Goal: Feedback & Contribution: Submit feedback/report problem

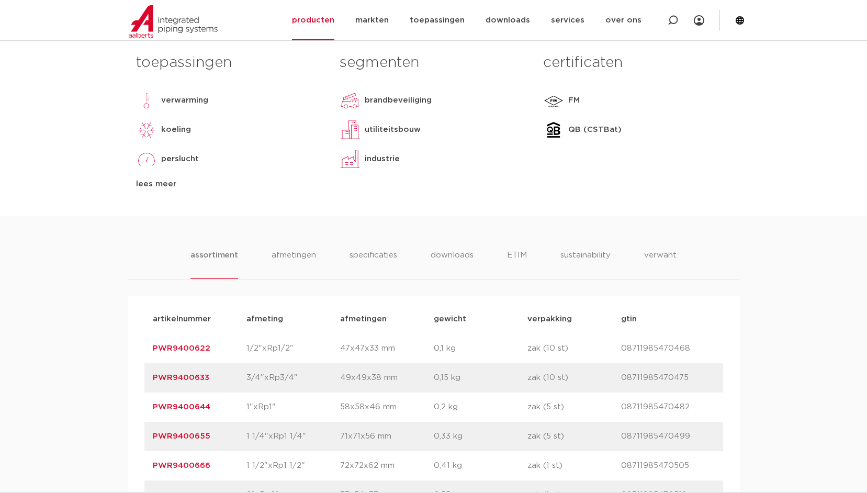
scroll to position [575, 0]
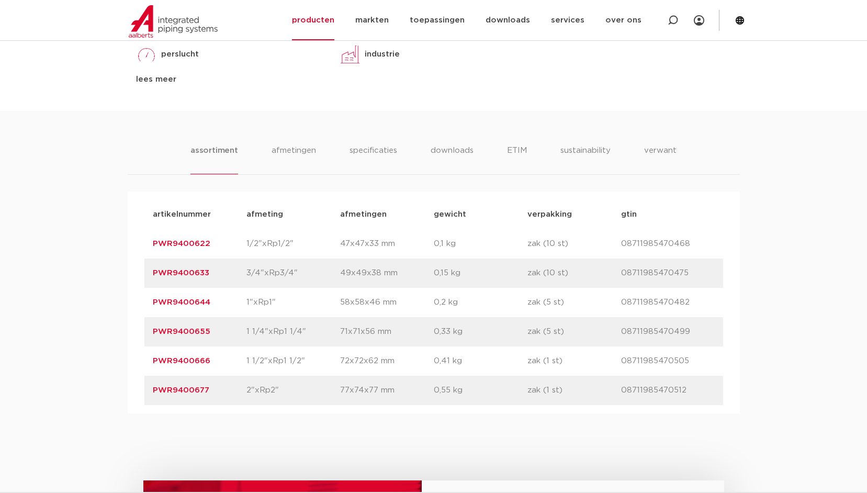
click at [191, 359] on link "PWR9400666" at bounding box center [182, 361] width 58 height 8
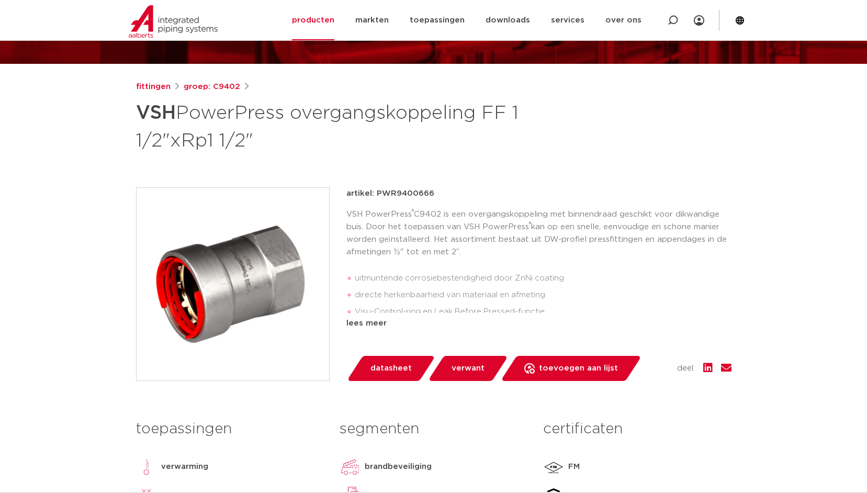
scroll to position [157, 0]
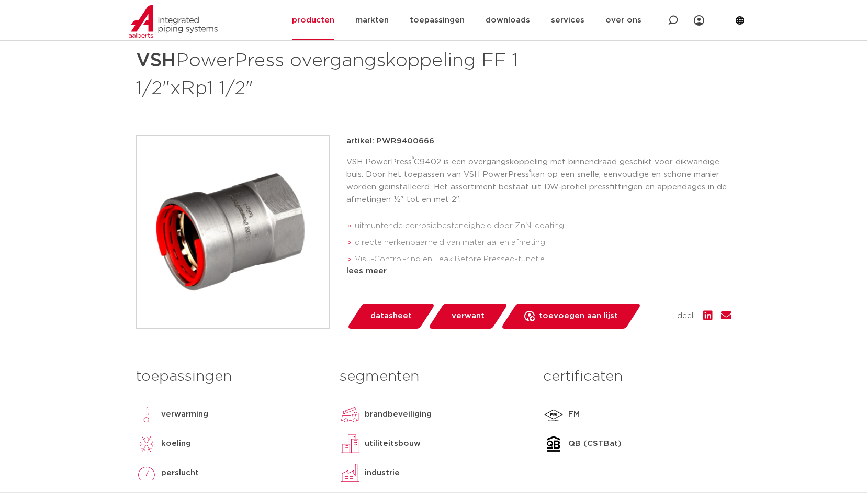
drag, startPoint x: 395, startPoint y: 315, endPoint x: 424, endPoint y: 326, distance: 31.3
click at [395, 316] on span "datasheet" at bounding box center [390, 316] width 41 height 17
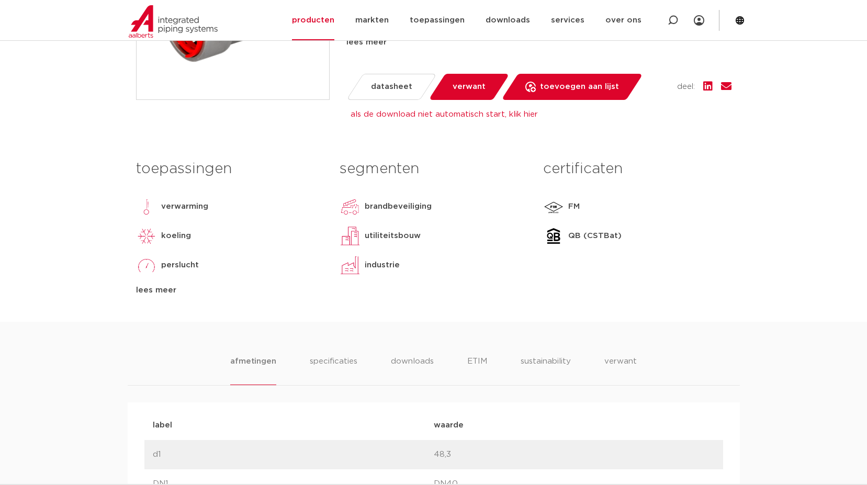
scroll to position [19, 0]
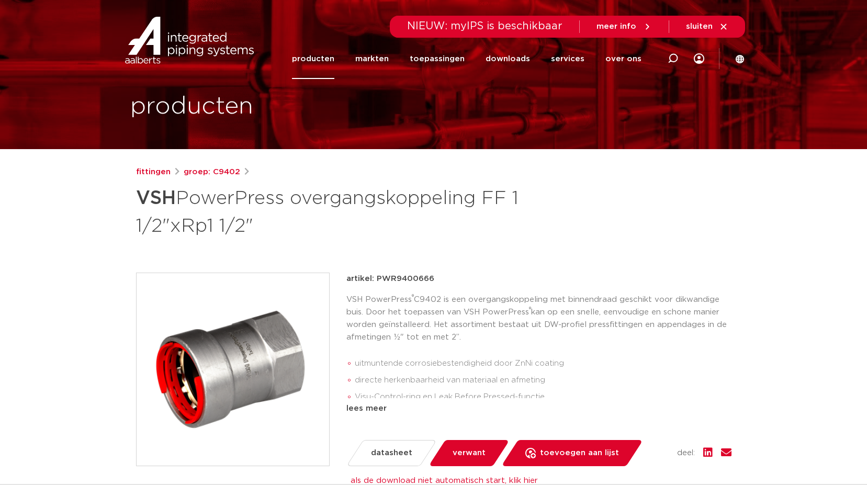
click at [325, 60] on link "producten" at bounding box center [313, 59] width 42 height 40
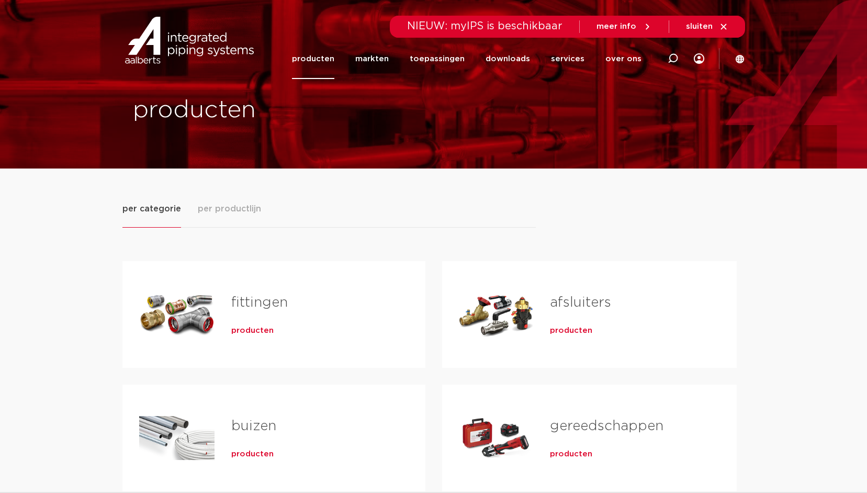
click at [251, 302] on link "fittingen" at bounding box center [259, 303] width 56 height 14
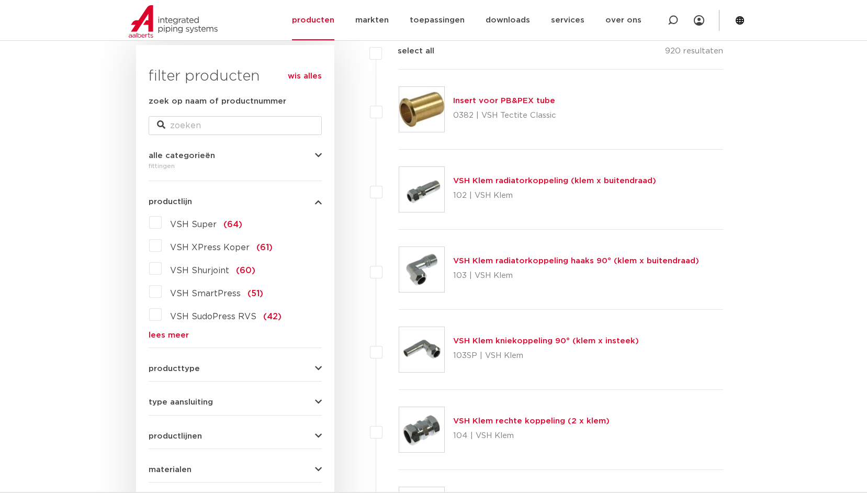
scroll to position [314, 0]
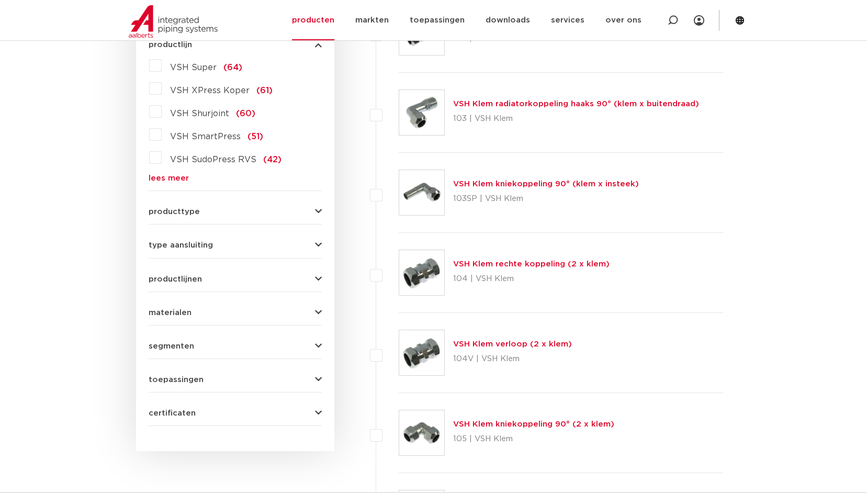
click at [316, 377] on icon "button" at bounding box center [318, 380] width 7 height 8
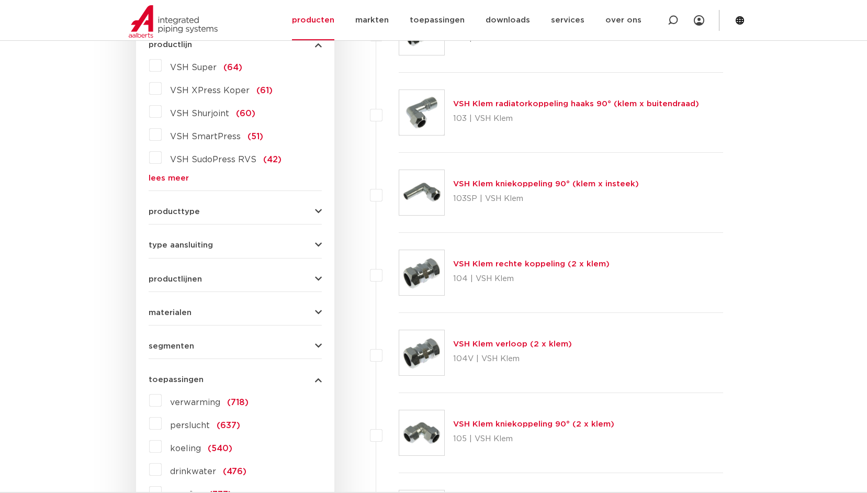
click at [162, 399] on label "verwarming (718)" at bounding box center [205, 400] width 87 height 17
click at [0, 0] on input "verwarming (718)" at bounding box center [0, 0] width 0 height 0
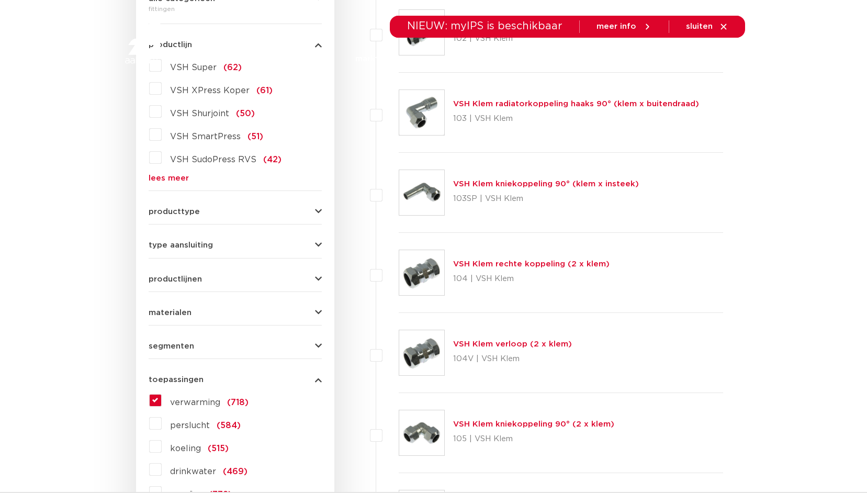
click at [316, 243] on icon "button" at bounding box center [318, 245] width 7 height 8
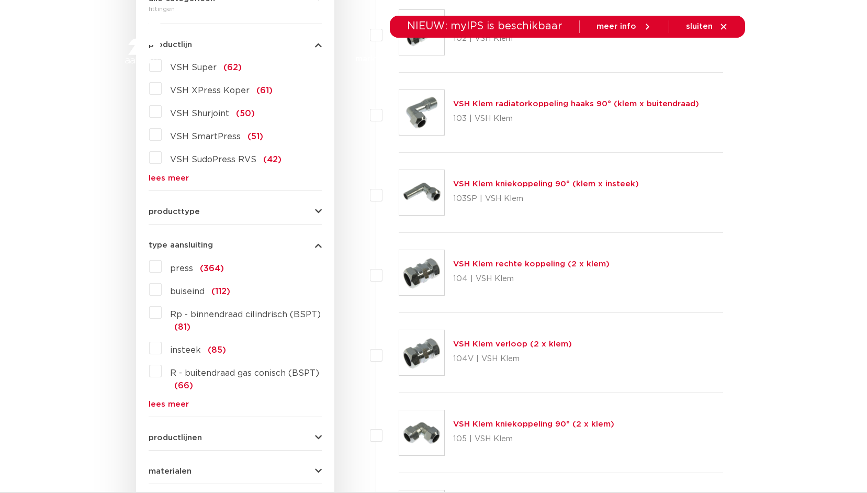
click at [162, 266] on label "press (364)" at bounding box center [193, 266] width 62 height 17
click at [0, 0] on input "press (364)" at bounding box center [0, 0] width 0 height 0
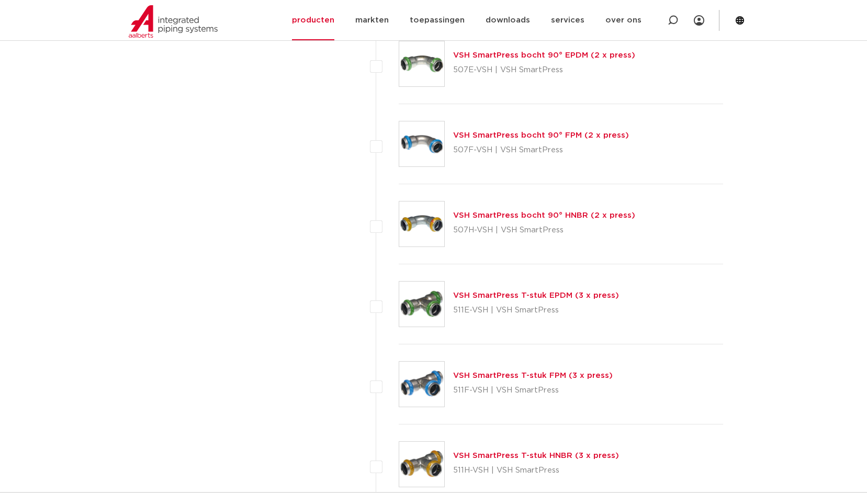
scroll to position [1465, 0]
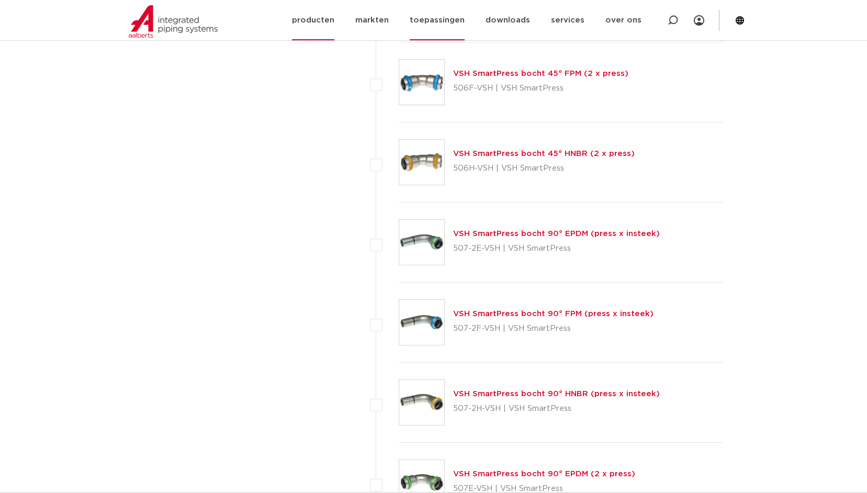
click at [432, 19] on link "toepassingen" at bounding box center [437, 20] width 55 height 40
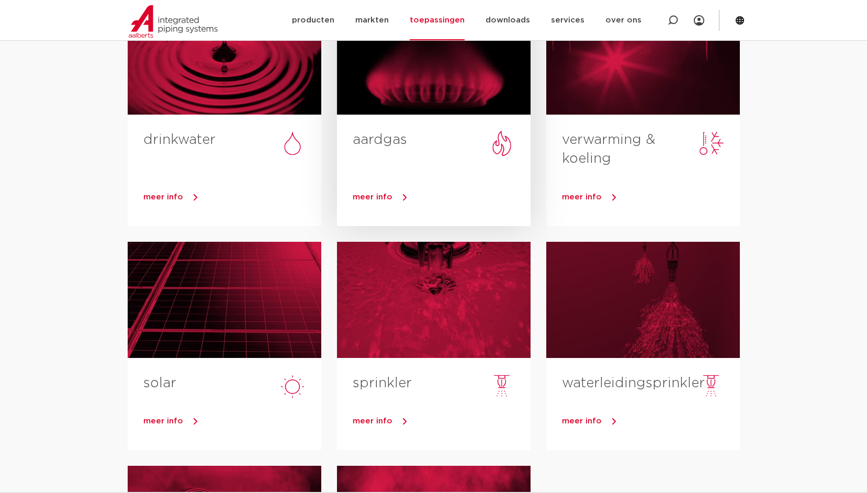
scroll to position [209, 0]
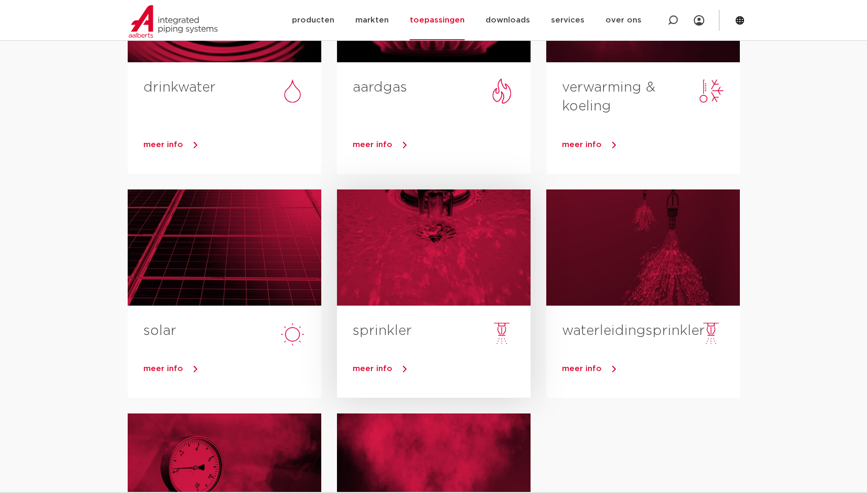
click at [381, 366] on span "meer info" at bounding box center [373, 369] width 40 height 8
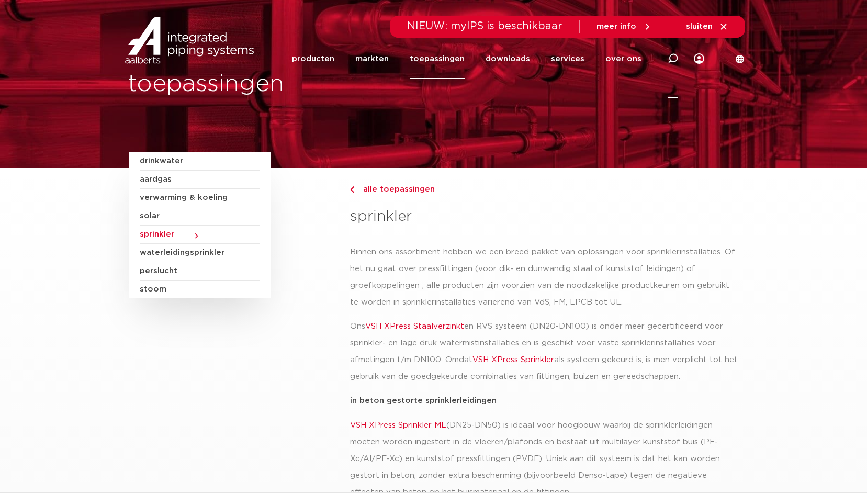
click at [674, 55] on icon at bounding box center [672, 58] width 10 height 10
drag, startPoint x: 356, startPoint y: 56, endPoint x: 366, endPoint y: 56, distance: 9.9
click at [356, 56] on input "Zoeken" at bounding box center [514, 57] width 329 height 21
type input "power pres"
click button "Zoeken" at bounding box center [0, 0] width 0 height 0
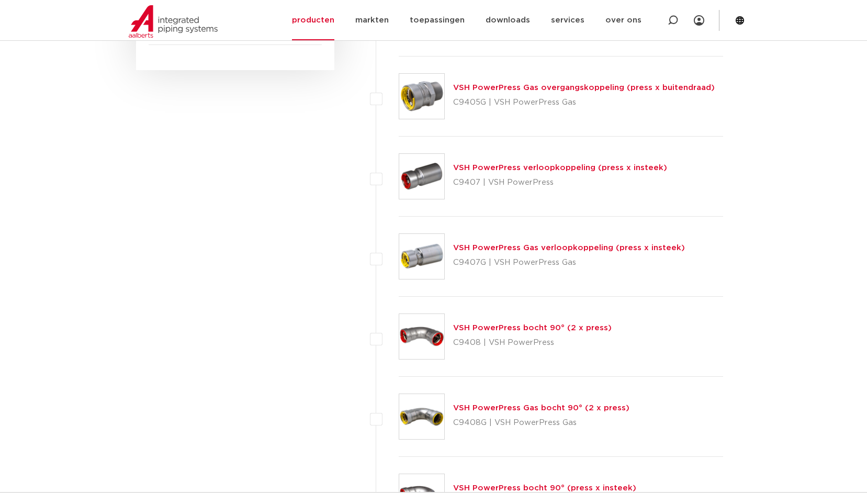
scroll to position [471, 0]
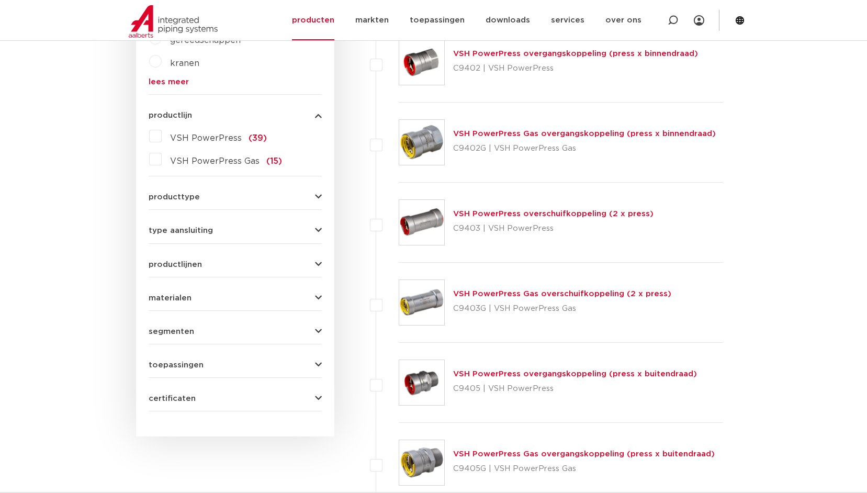
drag, startPoint x: 156, startPoint y: 137, endPoint x: 165, endPoint y: 137, distance: 8.9
click at [162, 137] on label "VSH PowerPress (39)" at bounding box center [214, 136] width 105 height 17
click at [0, 0] on input "VSH PowerPress (39)" at bounding box center [0, 0] width 0 height 0
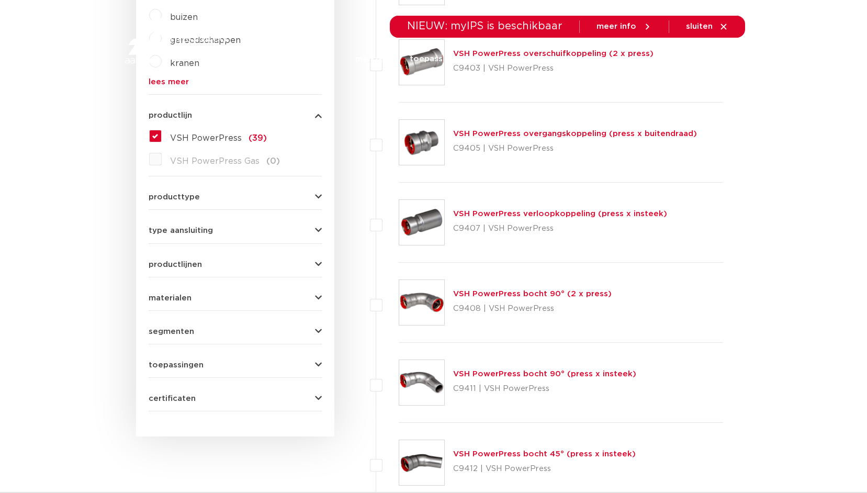
scroll to position [471, 0]
click at [313, 195] on button "producttype" at bounding box center [235, 197] width 173 height 8
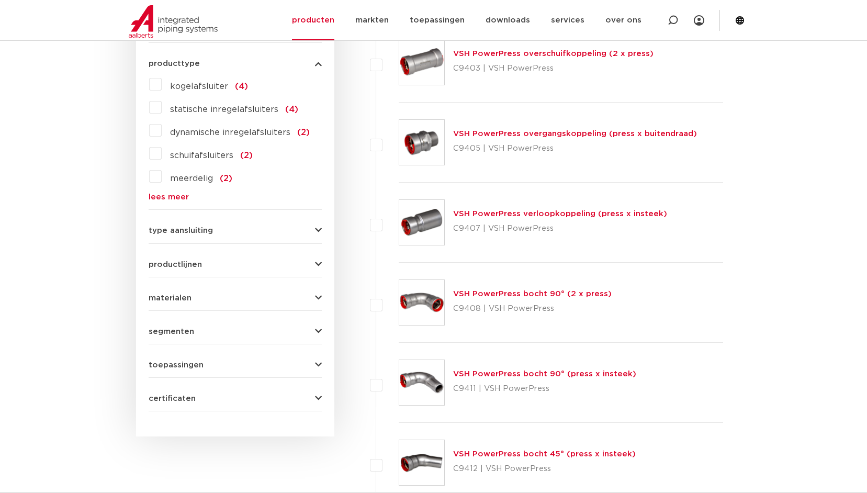
scroll to position [462, 0]
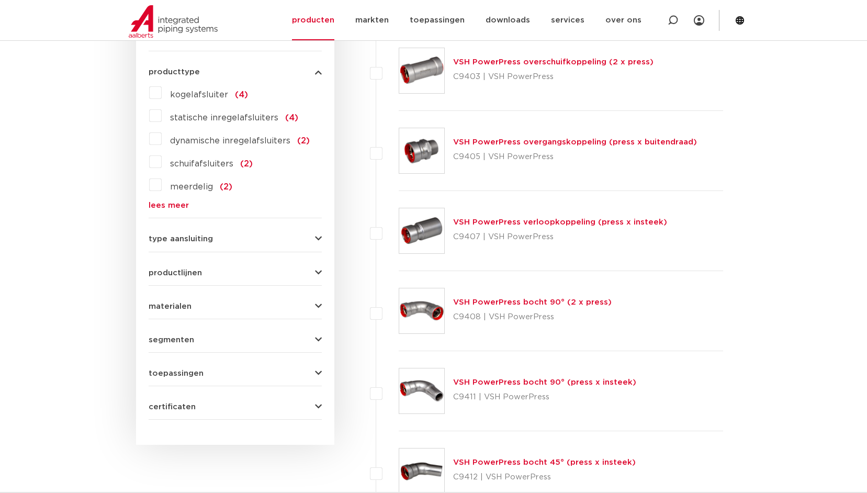
click at [176, 206] on link "lees meer" at bounding box center [235, 205] width 173 height 8
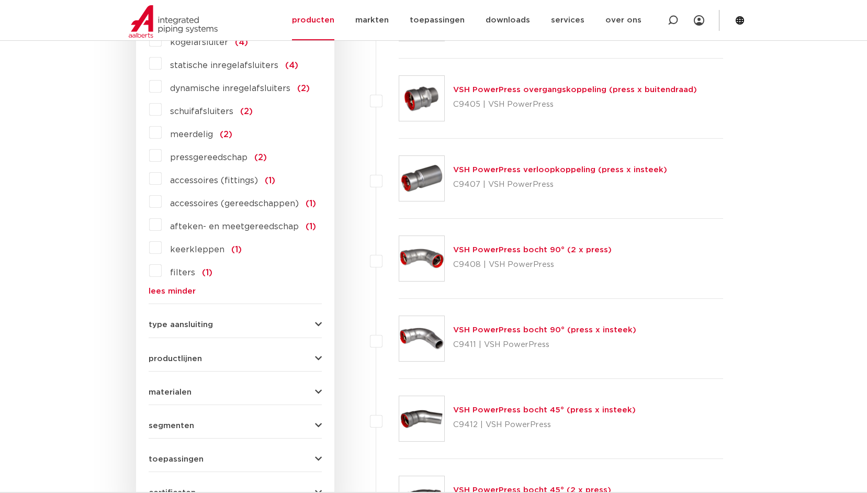
scroll to position [567, 0]
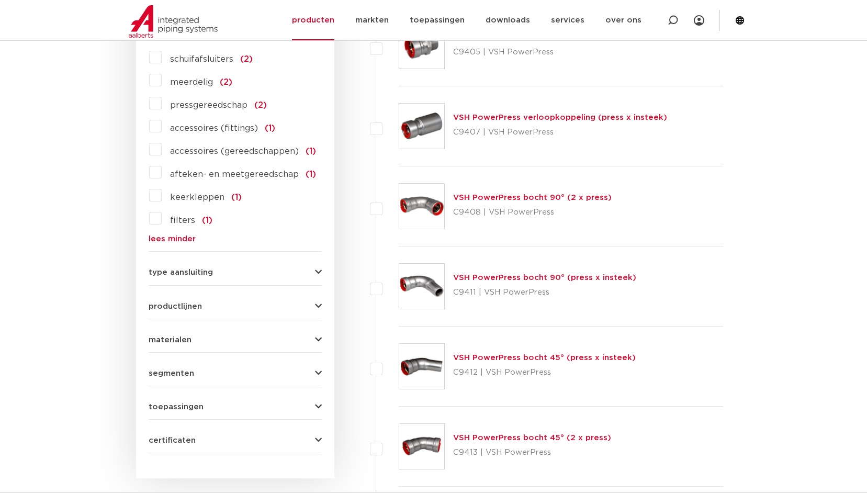
click at [320, 269] on icon "button" at bounding box center [318, 272] width 7 height 8
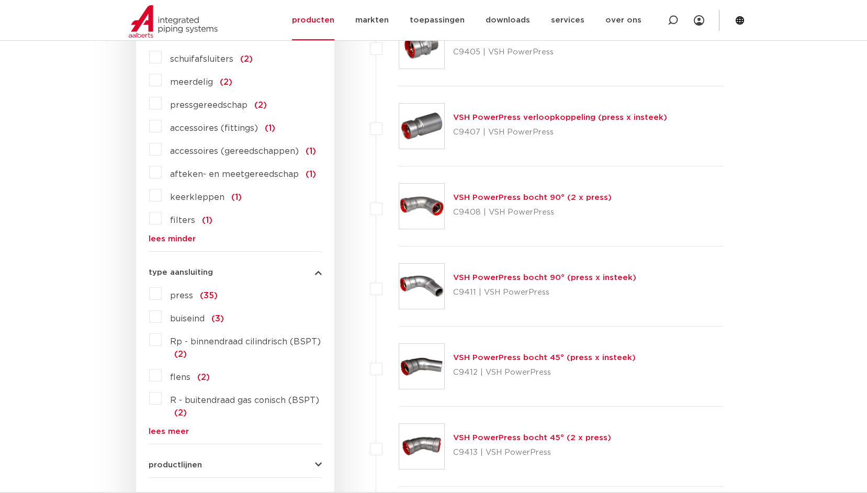
click at [162, 295] on label "press (35)" at bounding box center [190, 293] width 56 height 17
click at [0, 0] on input "press (35)" at bounding box center [0, 0] width 0 height 0
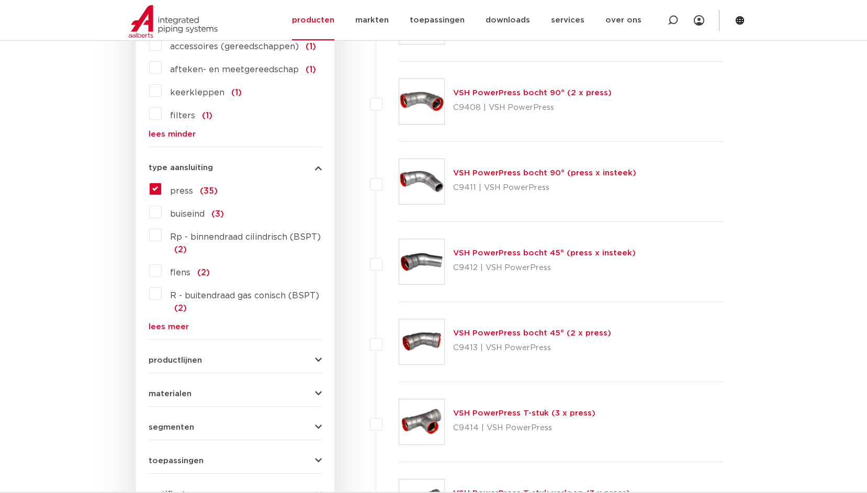
click at [315, 357] on icon "button" at bounding box center [318, 360] width 7 height 8
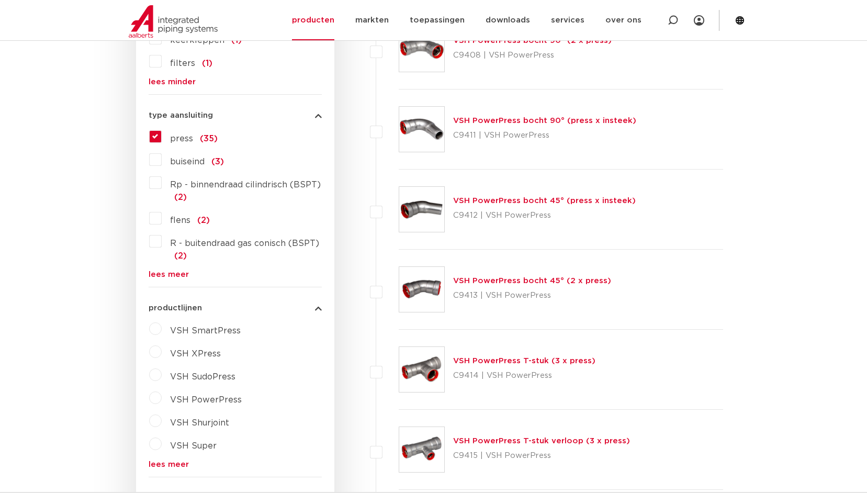
click at [162, 399] on label "VSH PowerPress" at bounding box center [202, 397] width 80 height 17
click at [306, 421] on select "maak een keuze VSH PowerPress fittingen VSH PowerPress appendages VSH PowerPres…" at bounding box center [244, 424] width 149 height 24
select select "4387"
click at [170, 412] on select "maak een keuze VSH PowerPress fittingen VSH PowerPress appendages VSH PowerPres…" at bounding box center [244, 424] width 149 height 24
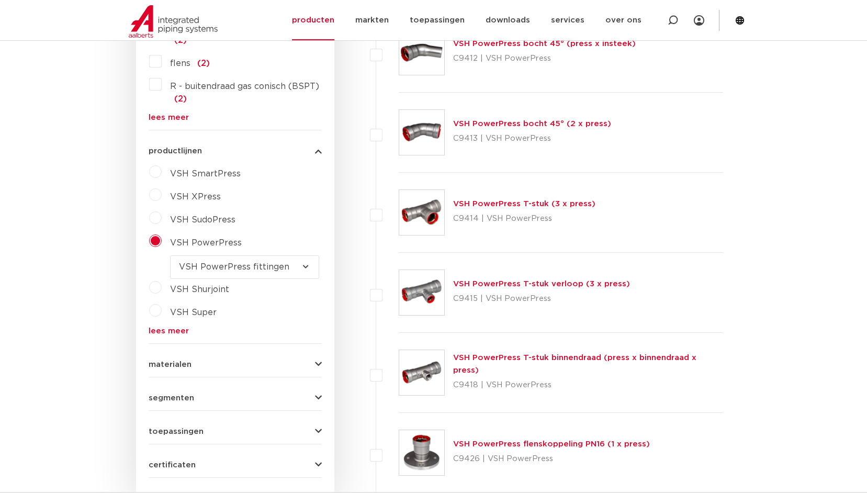
scroll to position [933, 0]
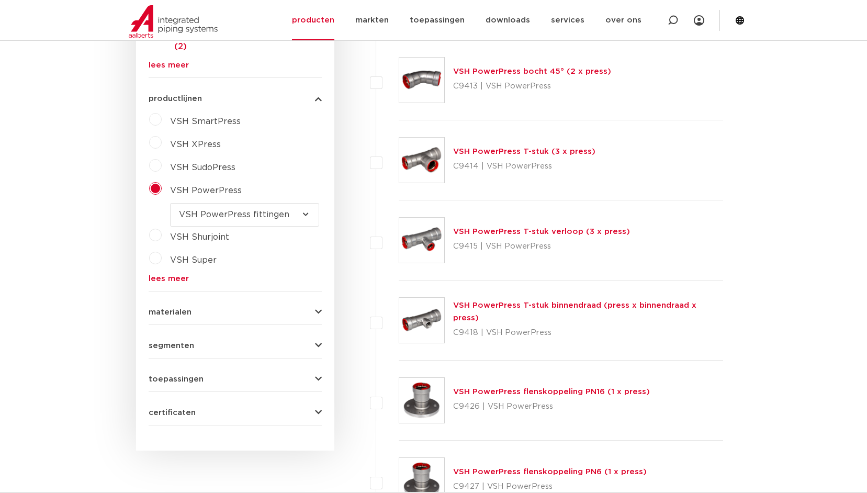
click at [317, 343] on icon "button" at bounding box center [318, 346] width 7 height 8
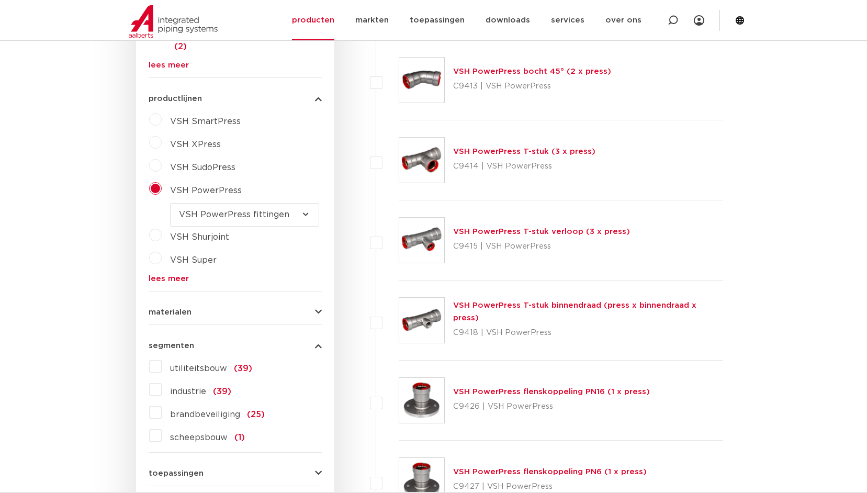
click at [317, 343] on icon "button" at bounding box center [318, 346] width 7 height 8
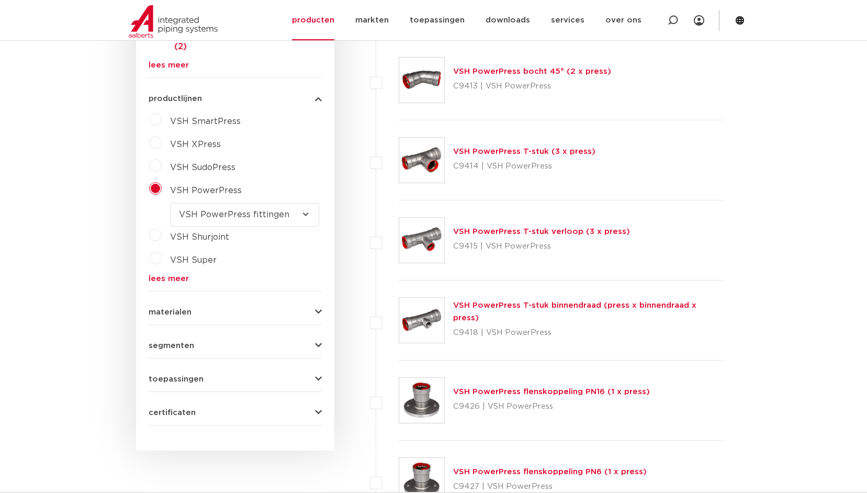
click at [317, 377] on icon "button" at bounding box center [318, 379] width 7 height 8
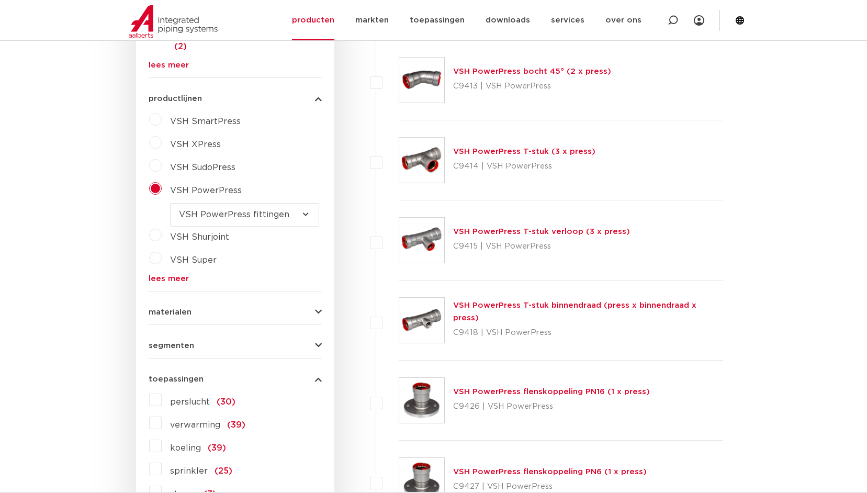
click at [162, 422] on label "verwarming (39)" at bounding box center [204, 422] width 84 height 17
click at [0, 0] on input "verwarming (39)" at bounding box center [0, 0] width 0 height 0
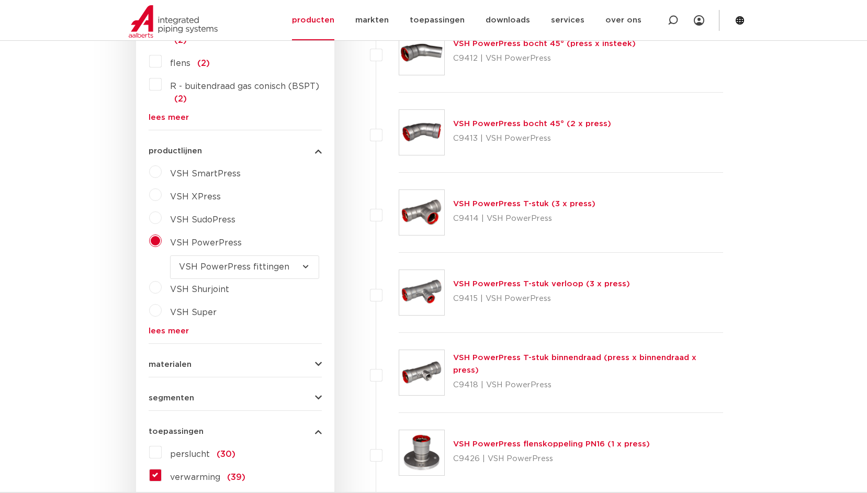
scroll to position [1090, 0]
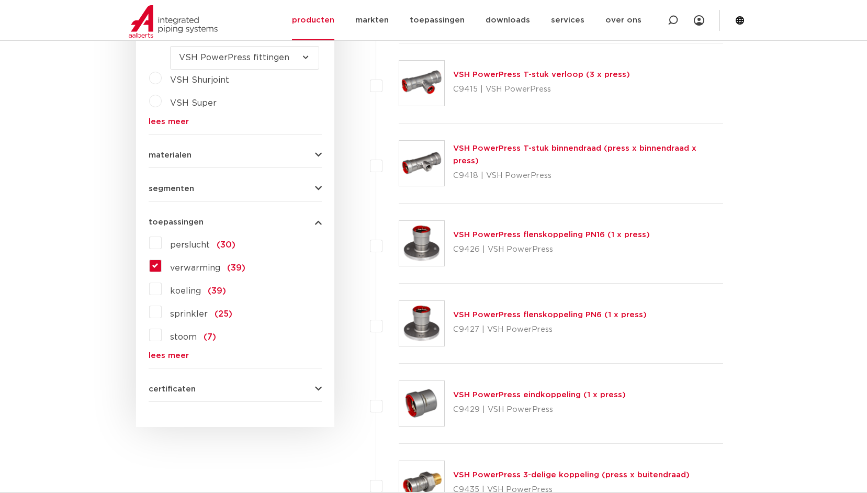
click at [315, 386] on icon "button" at bounding box center [318, 389] width 7 height 8
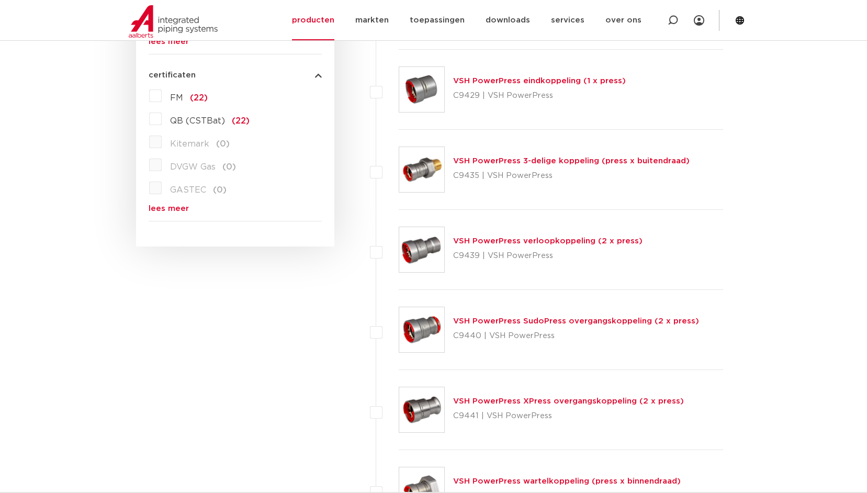
scroll to position [1456, 0]
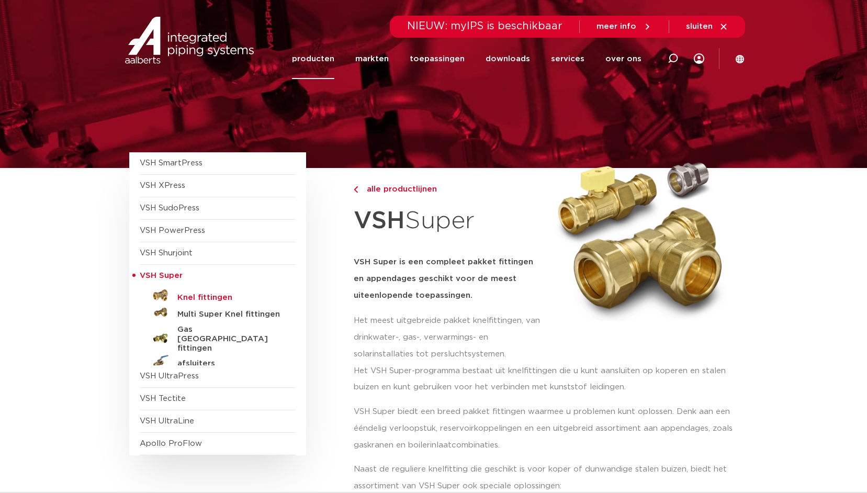
click at [205, 296] on h5 "Knel fittingen" at bounding box center [229, 297] width 104 height 9
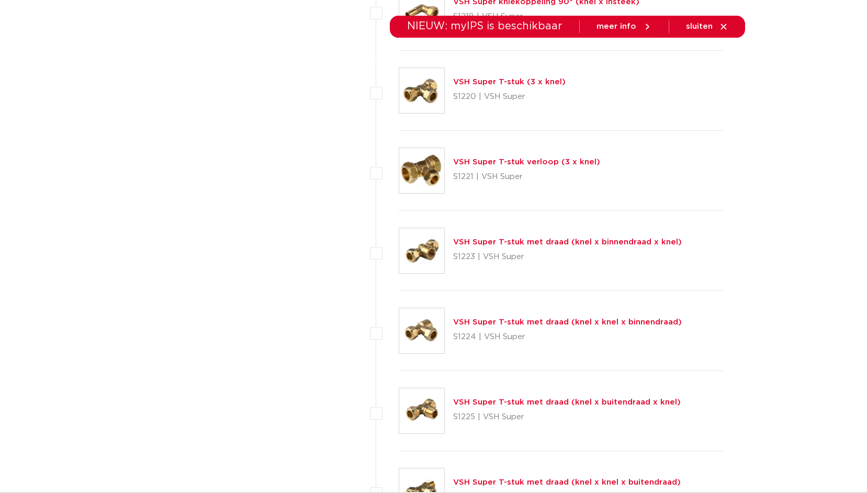
click at [626, 26] on span "meer info" at bounding box center [616, 26] width 40 height 8
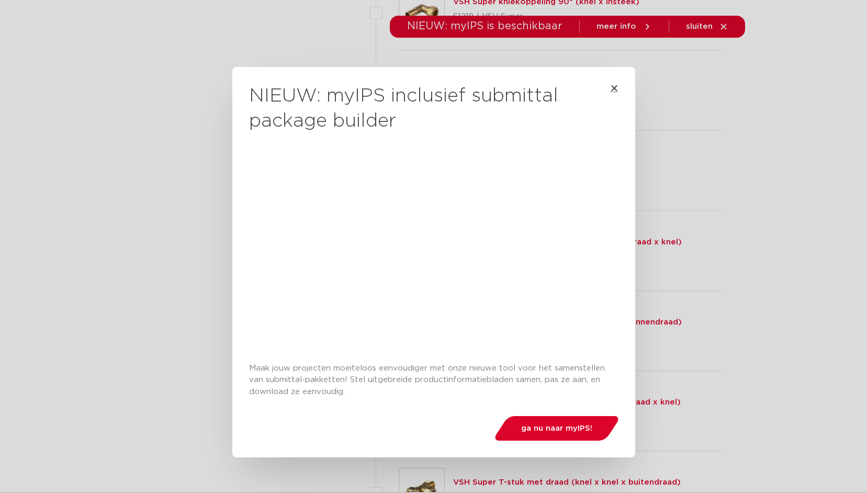
click at [611, 86] on icon "Close" at bounding box center [614, 88] width 8 height 8
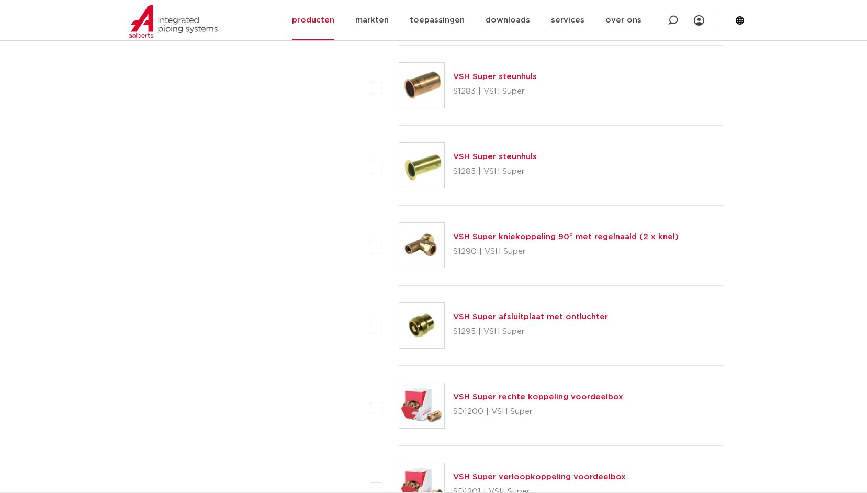
scroll to position [3601, 0]
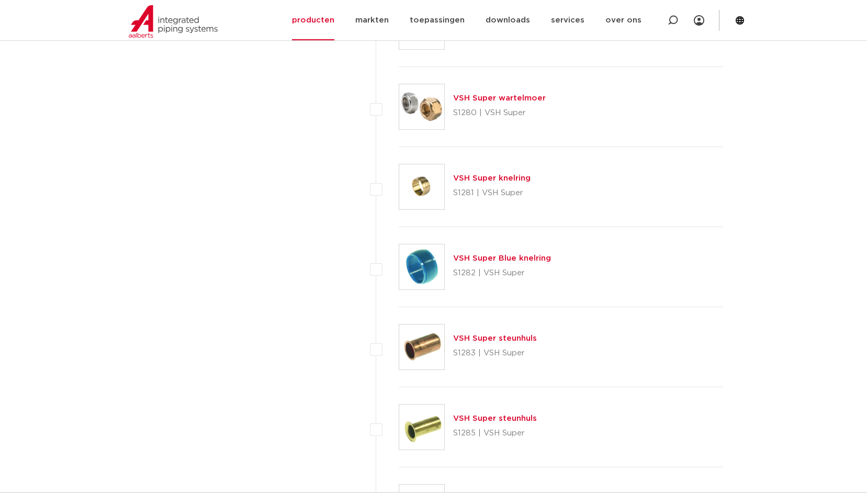
drag, startPoint x: 500, startPoint y: 256, endPoint x: 541, endPoint y: 264, distance: 41.5
click at [500, 256] on link "VSH Super Blue knelring" at bounding box center [502, 258] width 98 height 8
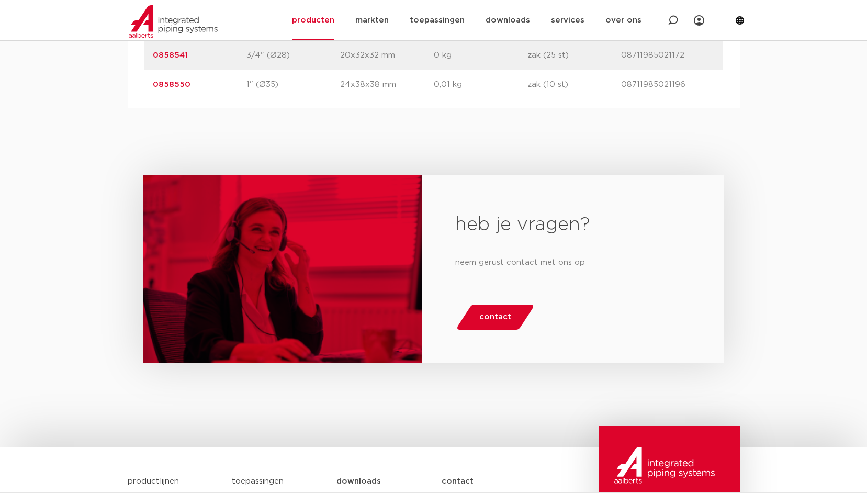
scroll to position [418, 0]
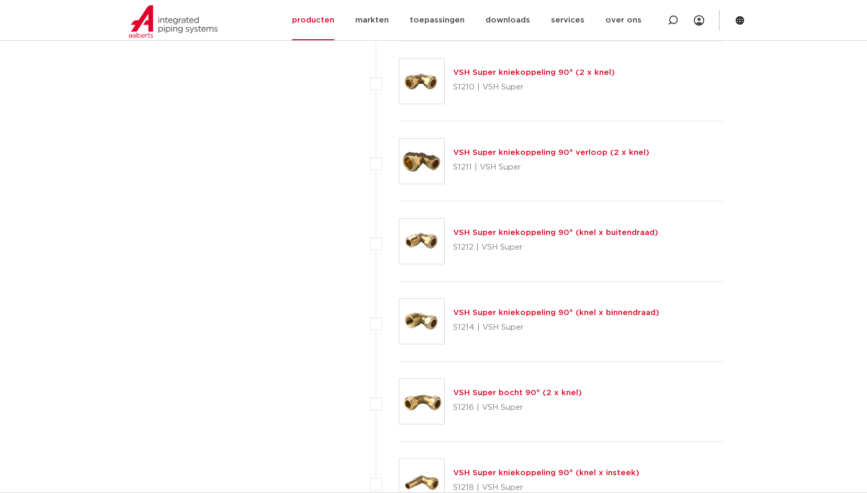
scroll to position [672, 0]
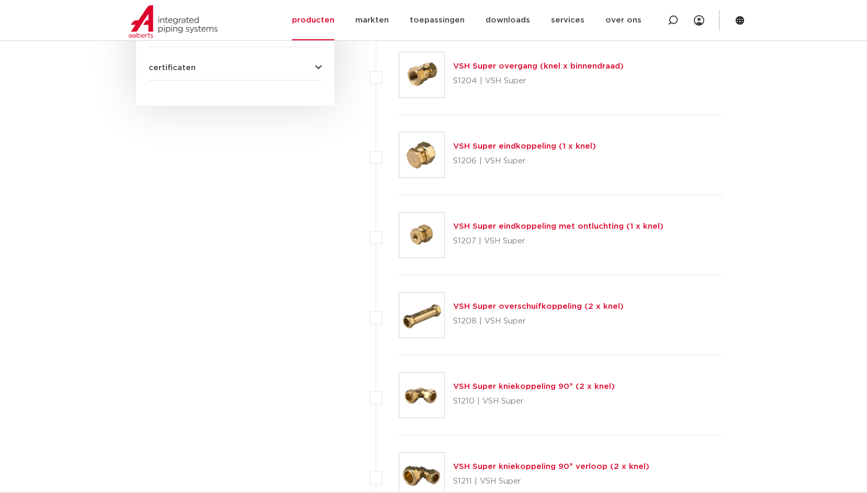
click at [487, 65] on link "VSH Super overgang (knel x binnendraad)" at bounding box center [538, 66] width 171 height 8
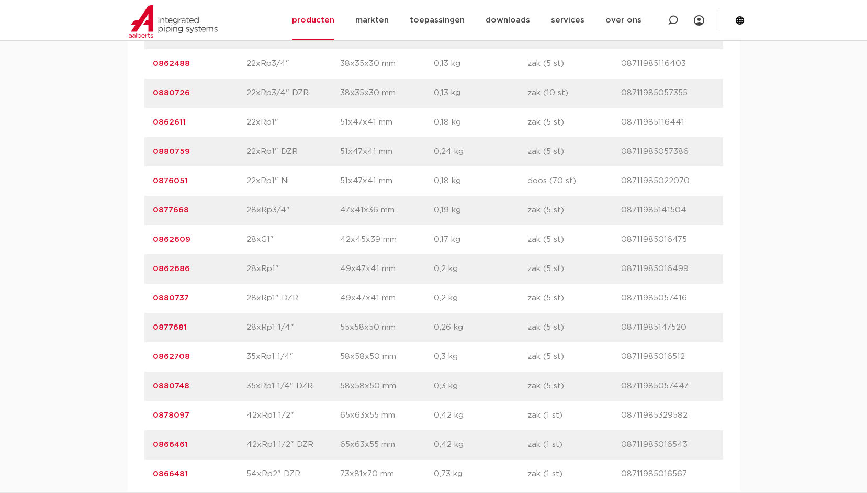
scroll to position [1778, 0]
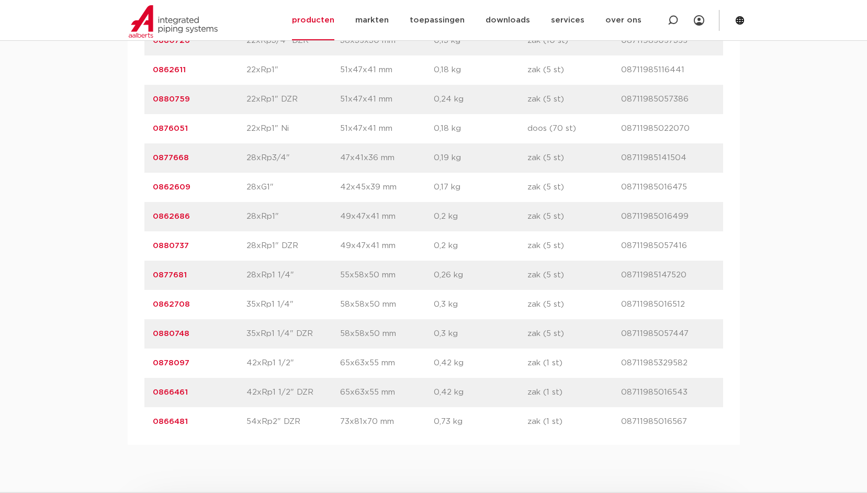
drag, startPoint x: 175, startPoint y: 362, endPoint x: 192, endPoint y: 362, distance: 17.3
click at [175, 362] on link "0878097" at bounding box center [171, 363] width 37 height 8
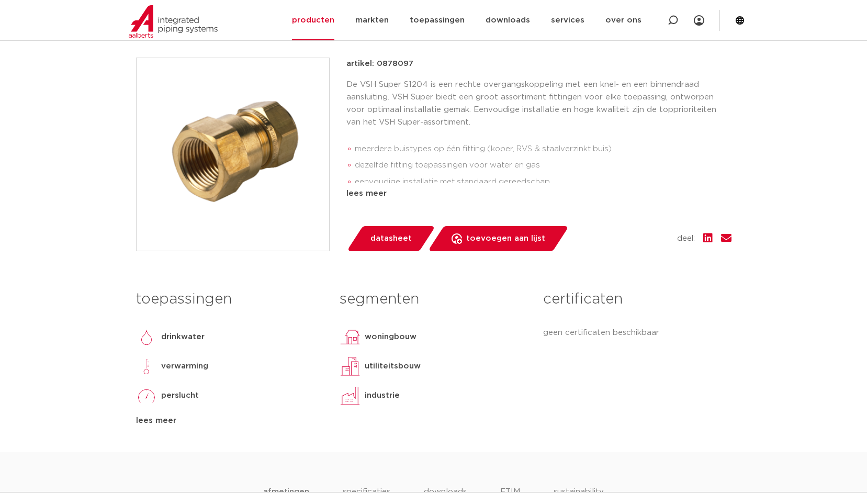
scroll to position [262, 0]
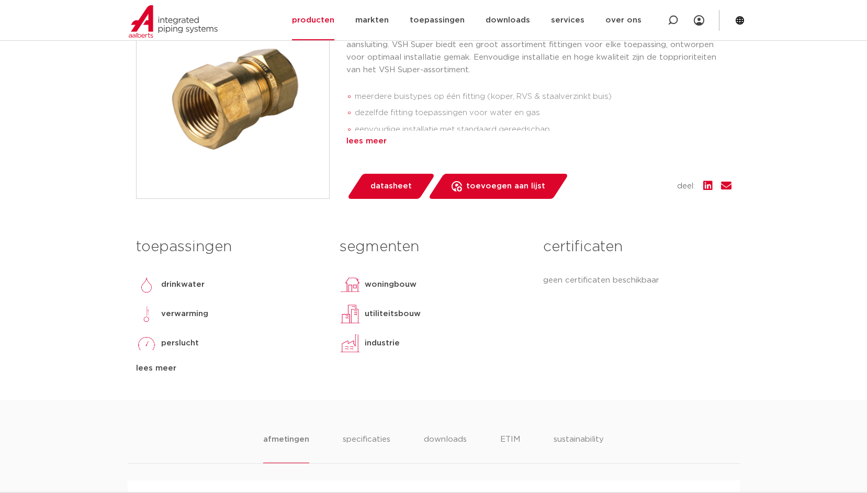
click at [362, 141] on div "lees meer" at bounding box center [538, 141] width 385 height 13
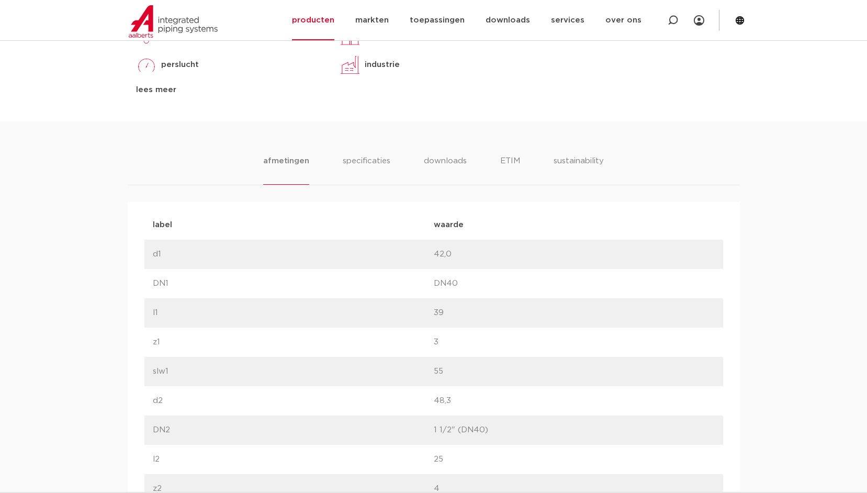
scroll to position [209, 0]
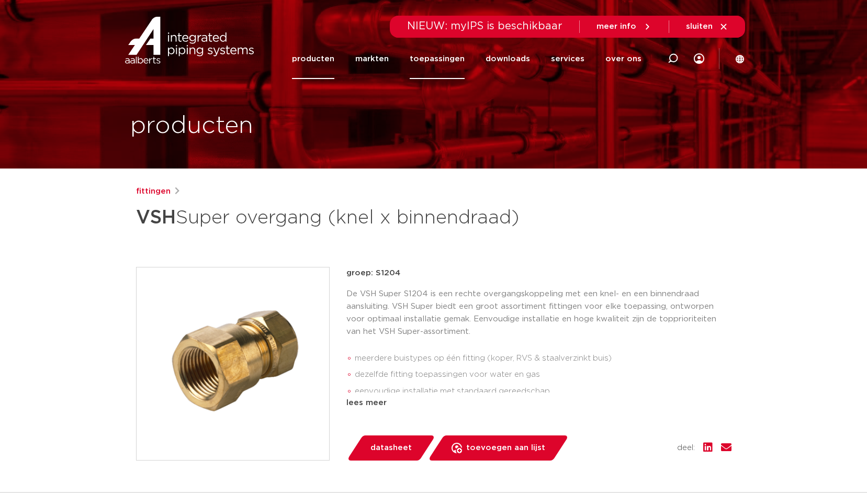
click at [440, 55] on link "toepassingen" at bounding box center [437, 59] width 55 height 40
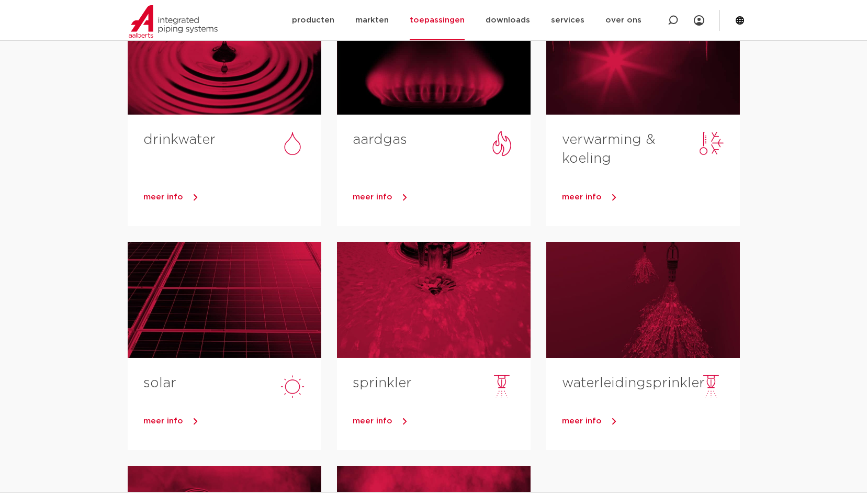
scroll to position [366, 0]
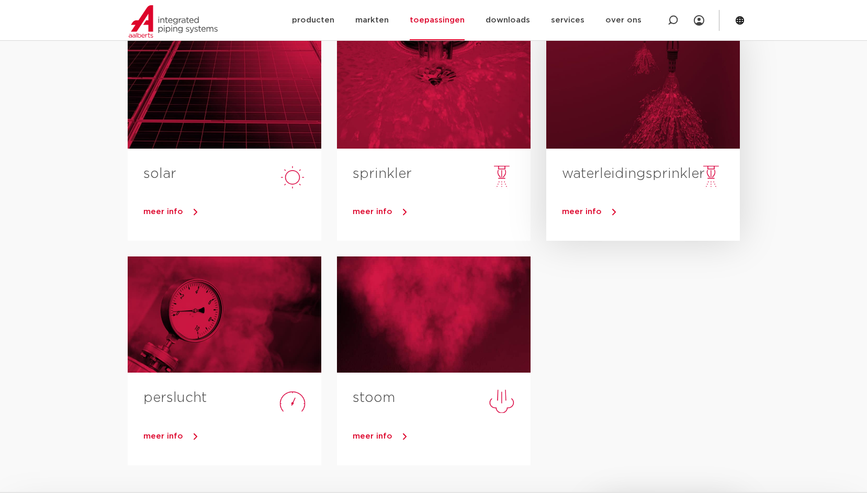
click at [584, 211] on span "meer info" at bounding box center [582, 212] width 40 height 8
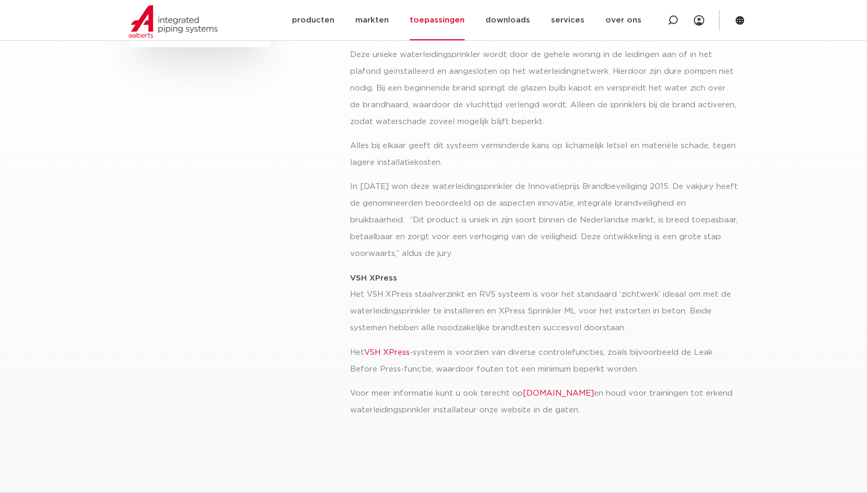
scroll to position [523, 0]
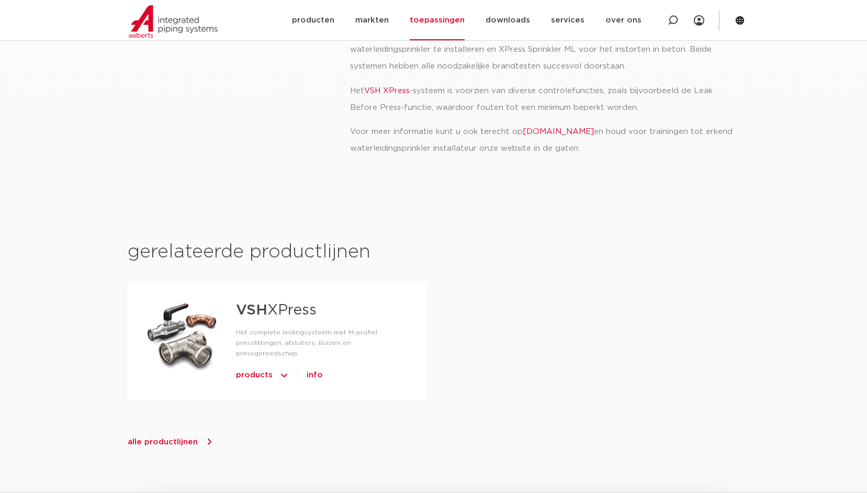
click at [266, 367] on span "products" at bounding box center [254, 375] width 37 height 17
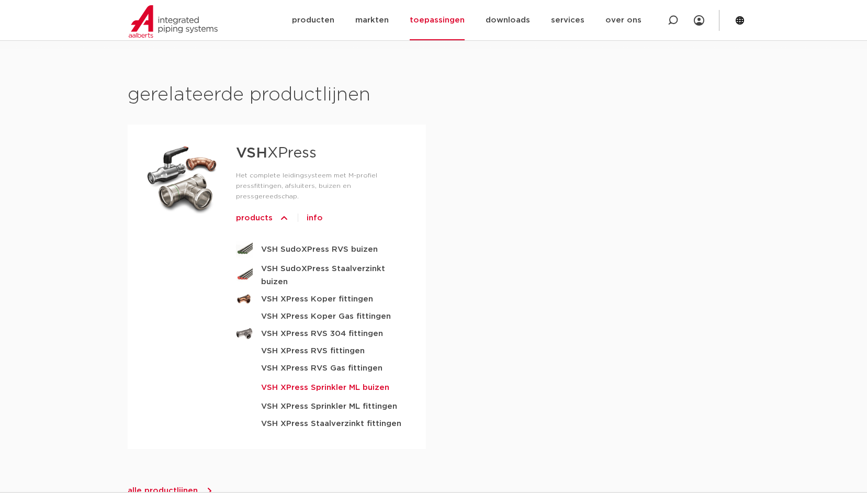
scroll to position [732, 0]
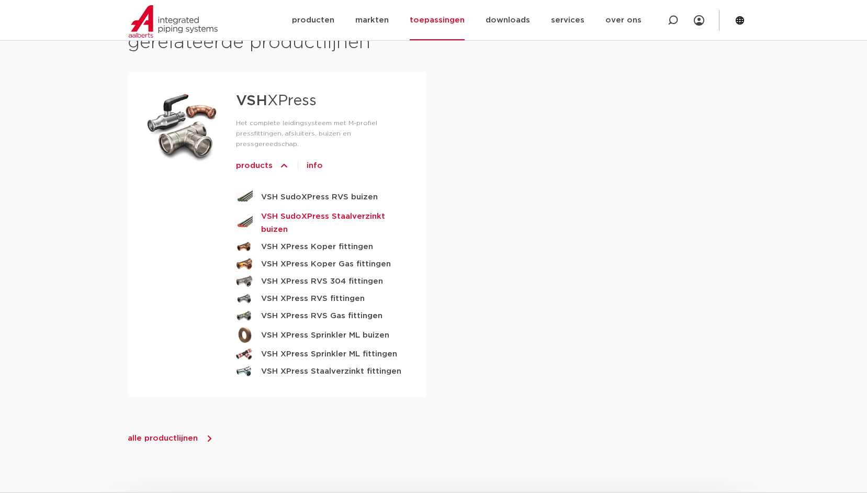
click at [275, 210] on strong "VSH SudoXPress Staalverzinkt buizen" at bounding box center [335, 223] width 148 height 26
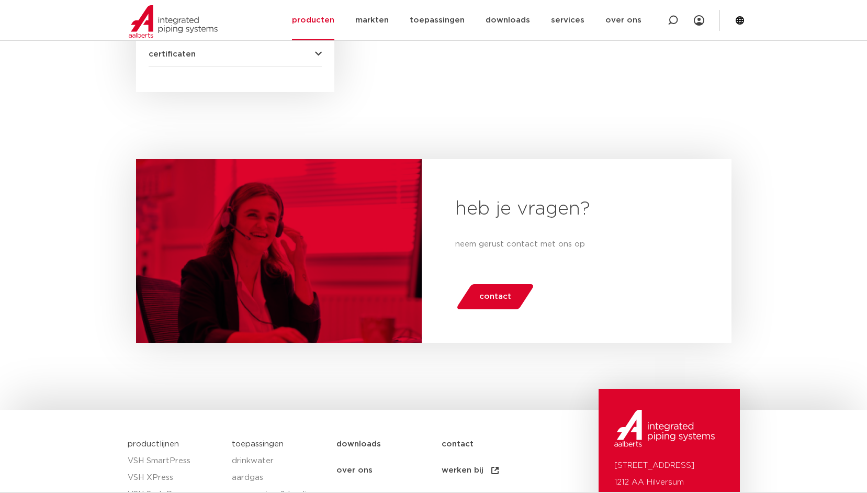
scroll to position [886, 0]
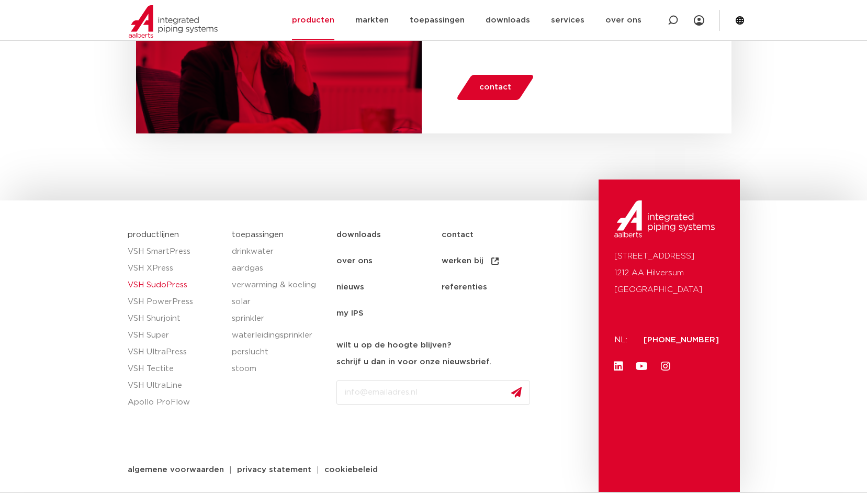
click at [163, 283] on link "VSH SudoPress" at bounding box center [175, 285] width 94 height 17
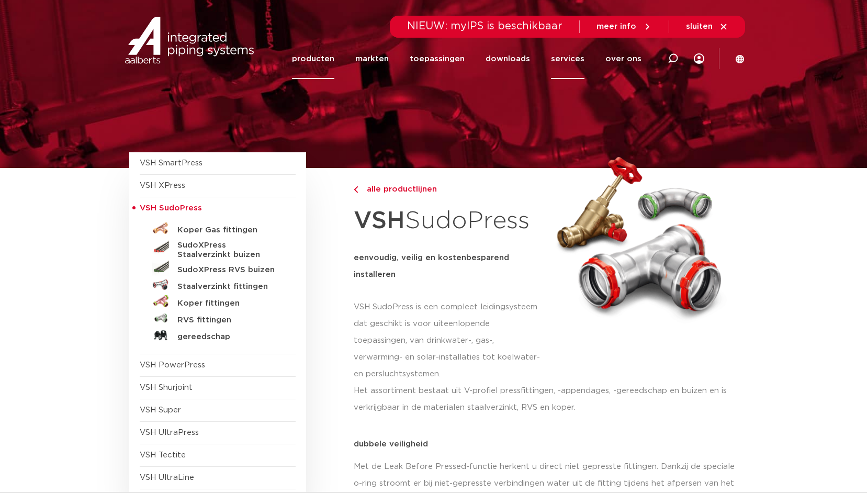
click at [567, 56] on link "services" at bounding box center [567, 59] width 33 height 40
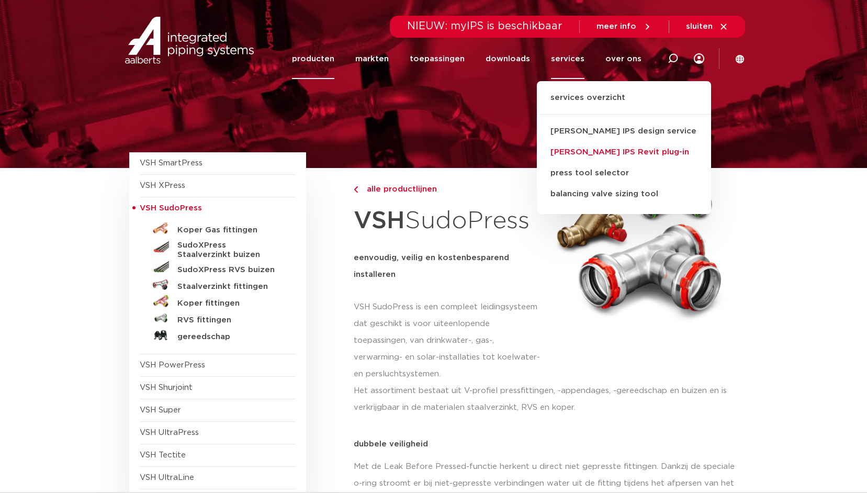
click at [608, 149] on link "[PERSON_NAME] IPS Revit plug-in" at bounding box center [624, 152] width 174 height 21
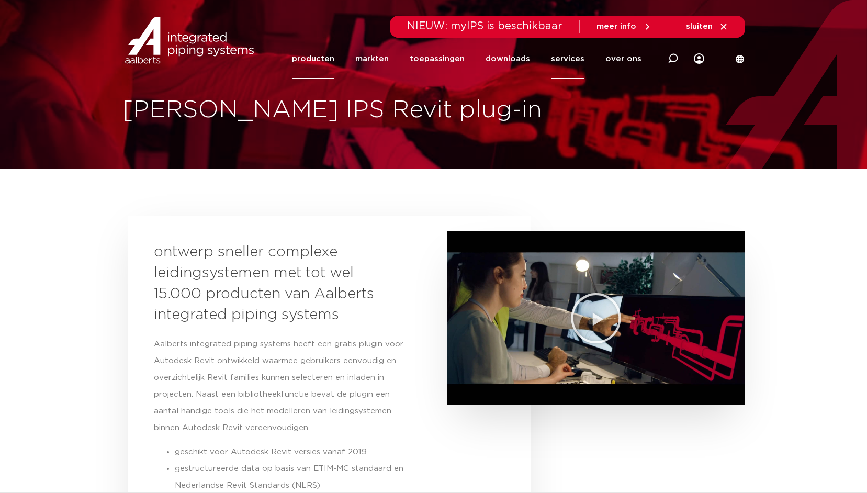
click at [316, 60] on link "producten" at bounding box center [313, 59] width 42 height 40
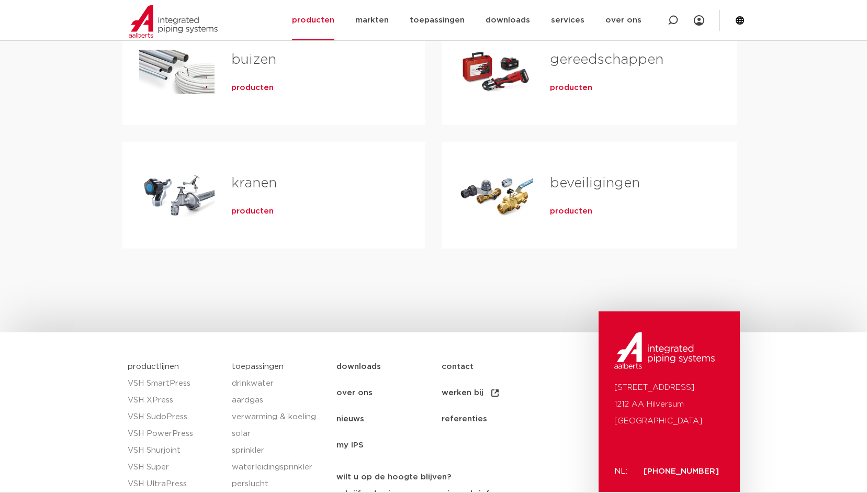
scroll to position [52, 0]
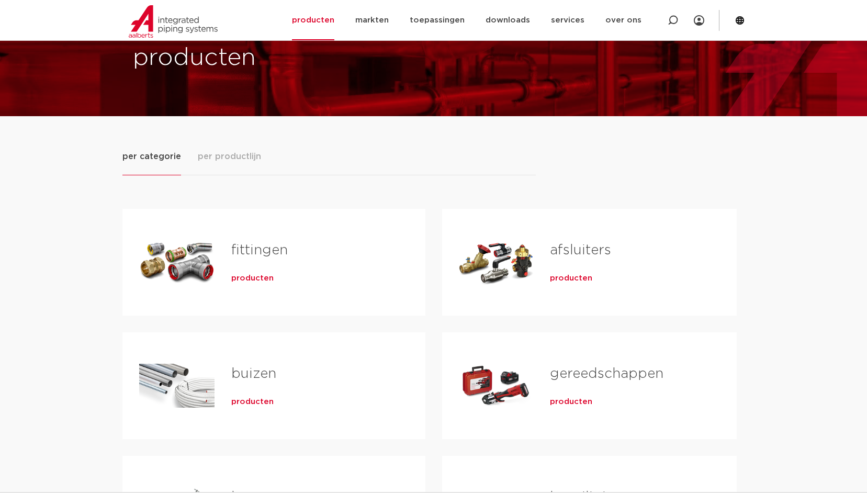
click at [245, 278] on span "producten" at bounding box center [252, 278] width 42 height 10
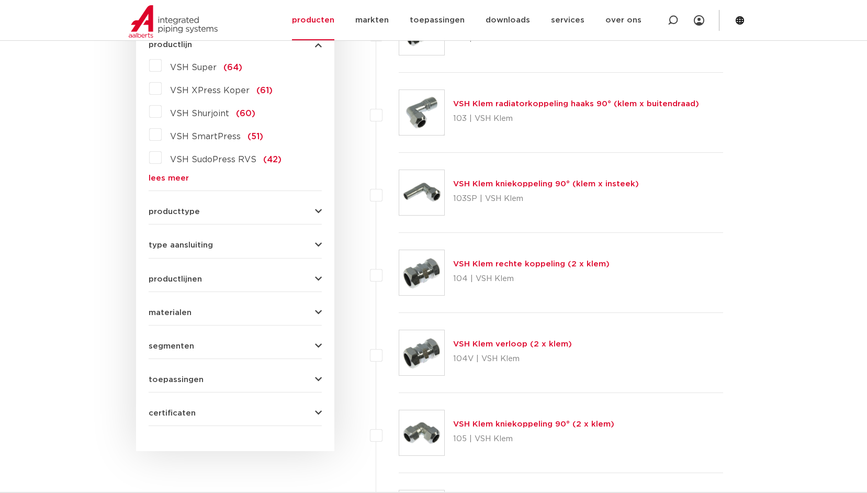
scroll to position [366, 0]
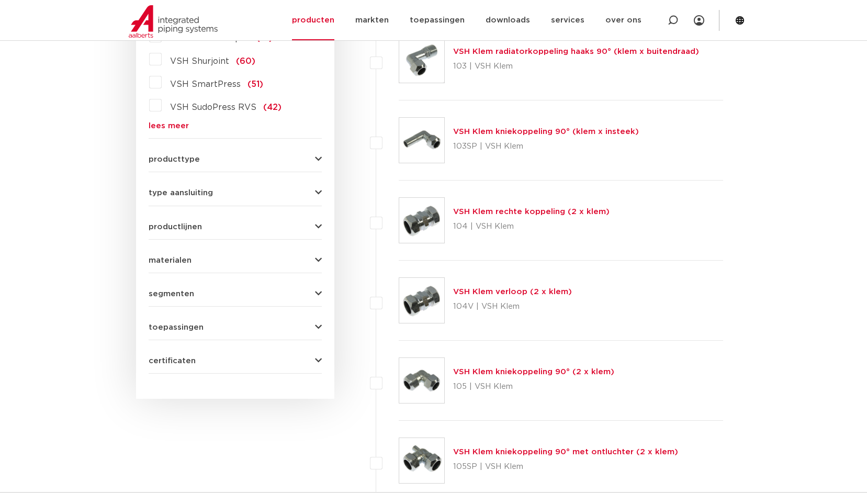
click at [317, 258] on icon "button" at bounding box center [318, 260] width 7 height 8
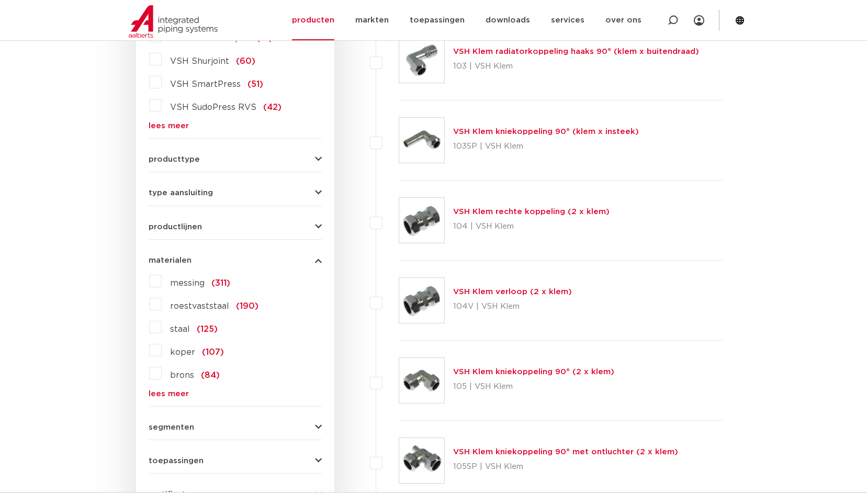
click at [162, 330] on label "staal (125)" at bounding box center [190, 327] width 56 height 17
click at [0, 0] on input "staal (125)" at bounding box center [0, 0] width 0 height 0
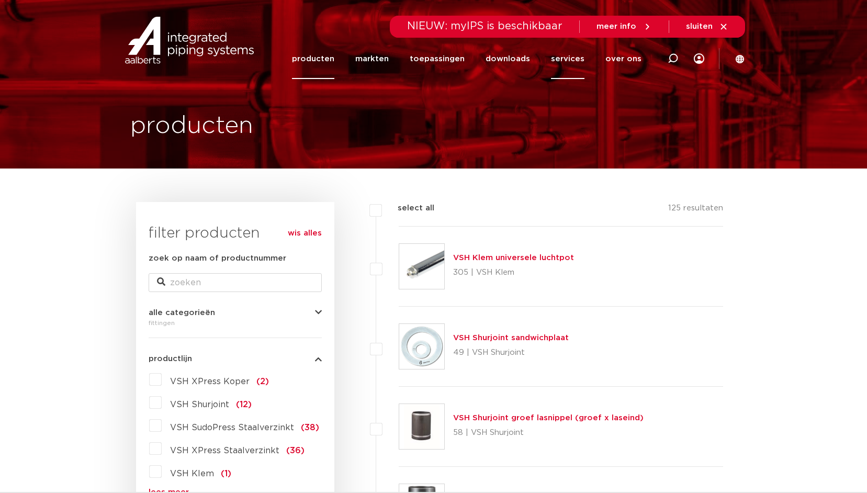
click at [563, 60] on link "services" at bounding box center [567, 59] width 33 height 40
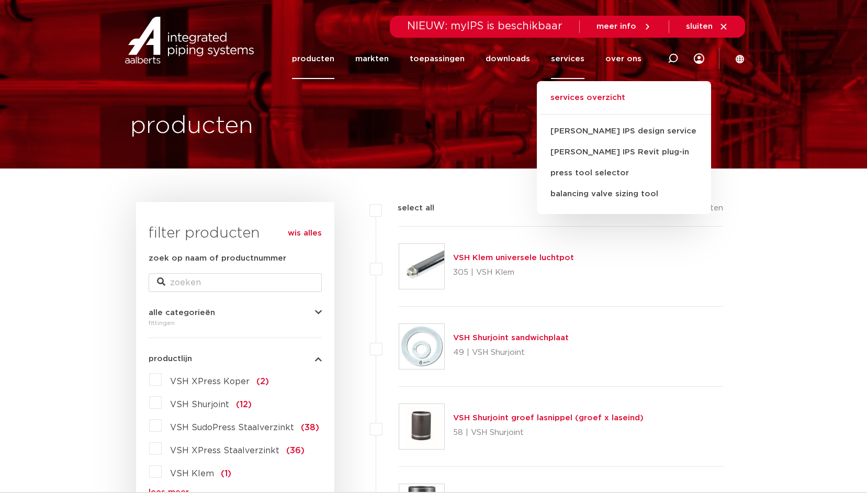
click at [583, 96] on link "services overzicht" at bounding box center [624, 103] width 174 height 23
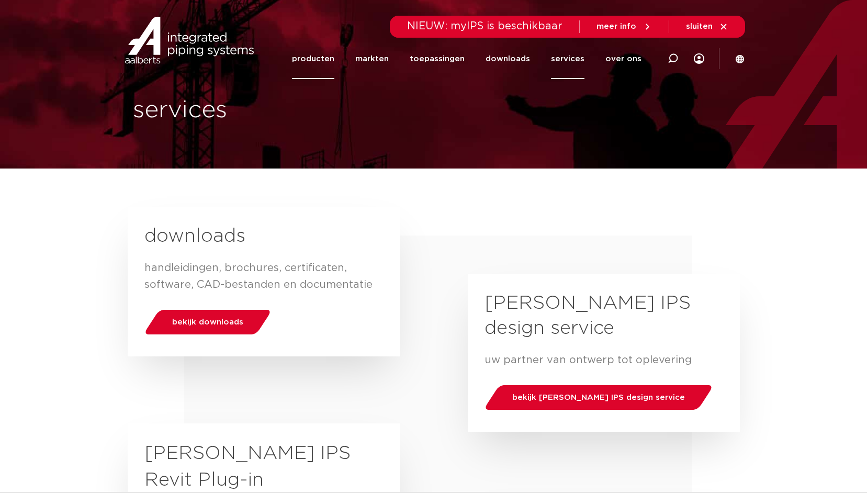
click at [327, 60] on link "producten" at bounding box center [313, 59] width 42 height 40
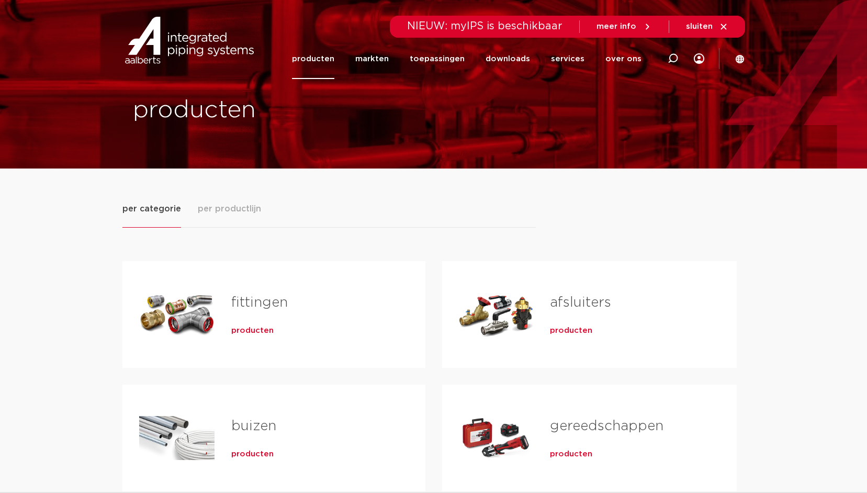
click at [234, 208] on span "per productlijn" at bounding box center [229, 208] width 63 height 13
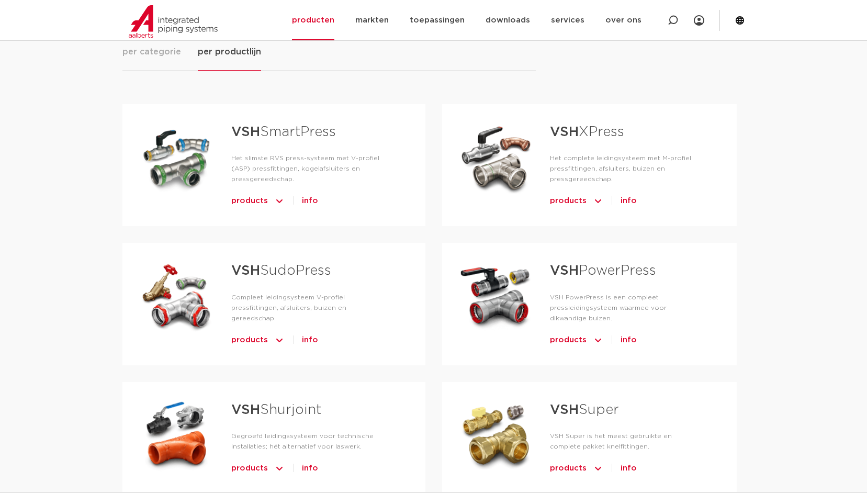
scroll to position [262, 0]
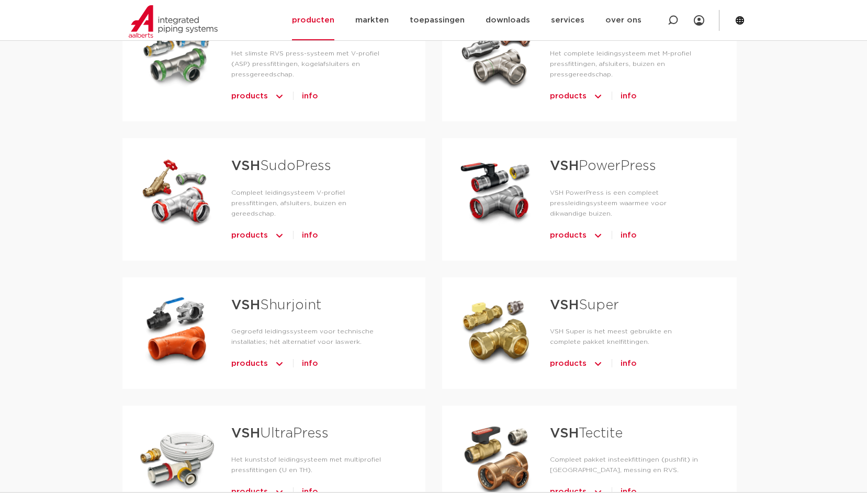
click at [277, 298] on link "VSH Shurjoint" at bounding box center [276, 305] width 90 height 14
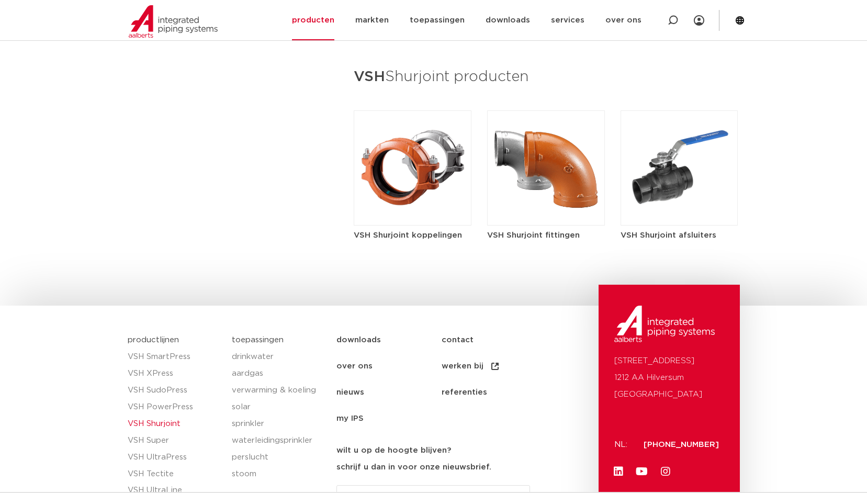
scroll to position [1006, 0]
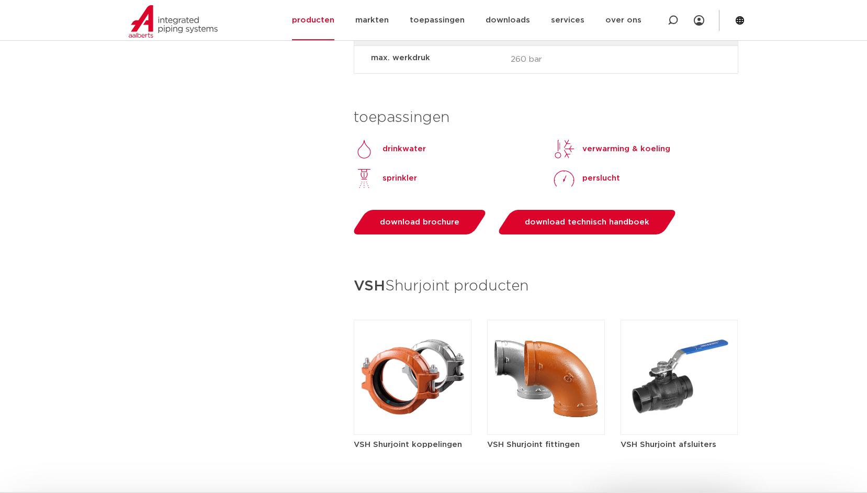
click at [411, 397] on img at bounding box center [413, 377] width 118 height 115
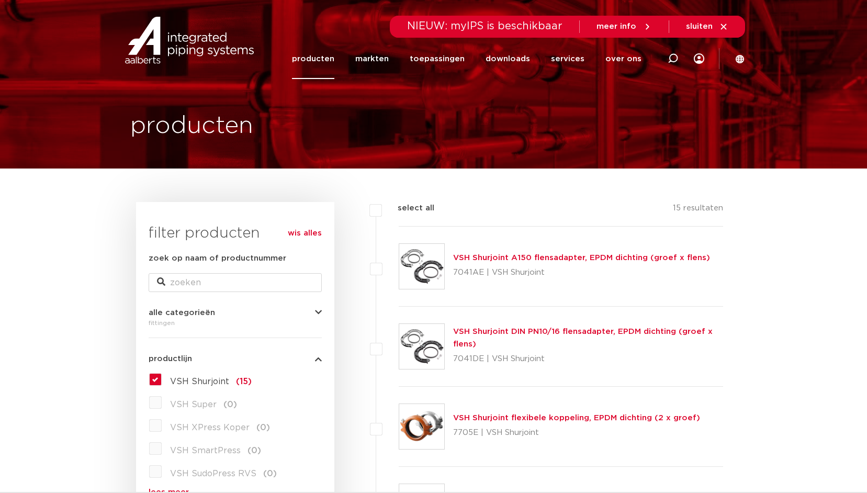
click at [501, 332] on link "VSH Shurjoint DIN PN10/16 flensadapter, EPDM dichting (groef x flens)" at bounding box center [582, 337] width 259 height 20
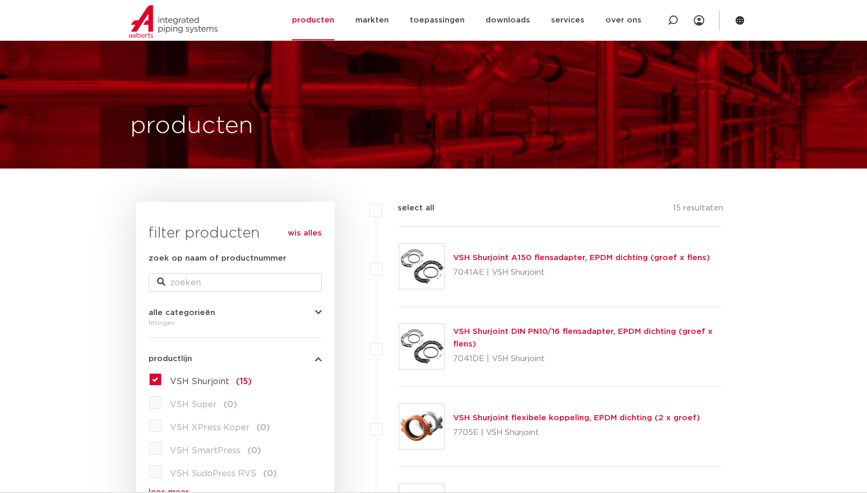
scroll to position [157, 0]
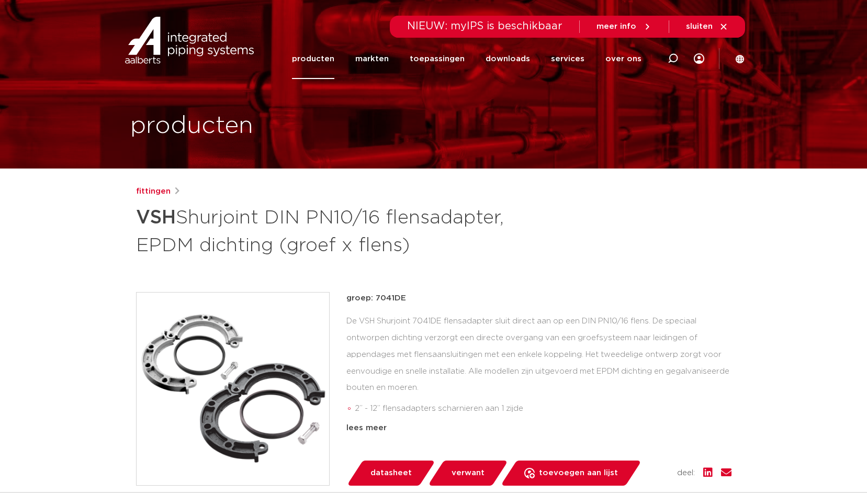
click at [708, 29] on span "sluiten" at bounding box center [699, 26] width 27 height 8
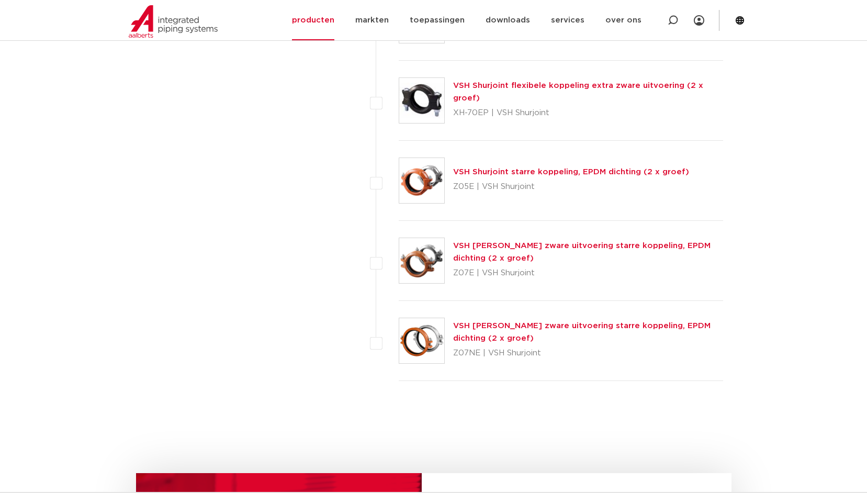
scroll to position [1412, 0]
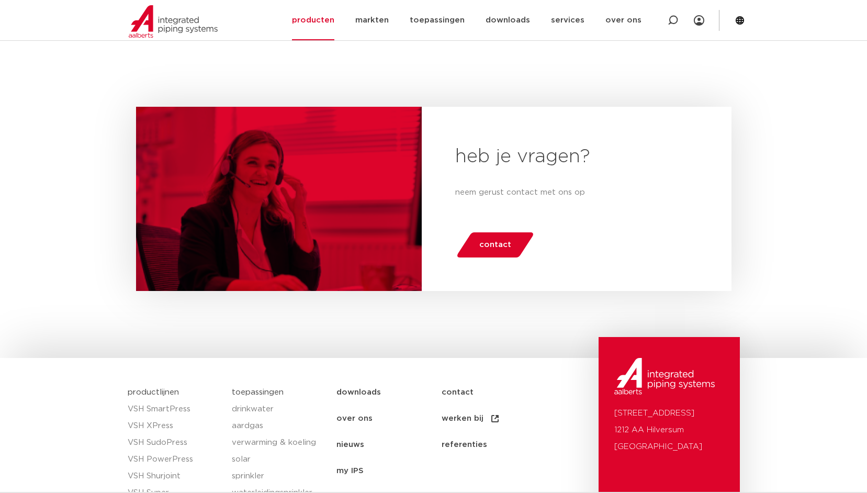
click at [497, 242] on span "contact" at bounding box center [495, 244] width 32 height 17
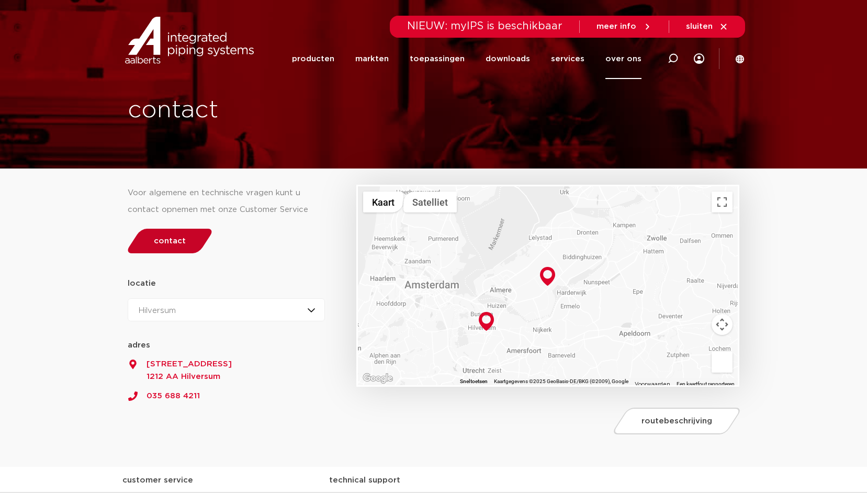
click at [168, 248] on link "contact" at bounding box center [169, 241] width 90 height 25
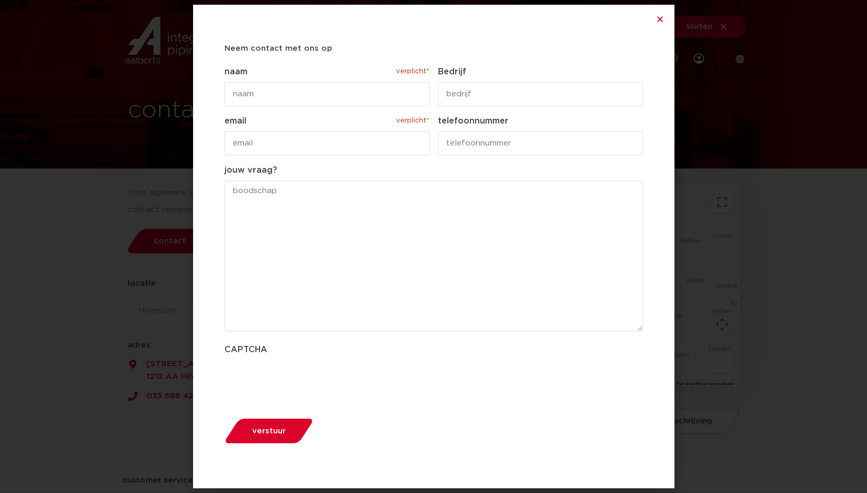
click at [285, 92] on input "naam verplicht*" at bounding box center [326, 94] width 205 height 24
type input "Kees Hoogendoorn"
click at [459, 98] on input "Bedrijf" at bounding box center [540, 94] width 205 height 24
type input "Hoogendoorn Installatie Techniek BV"
click at [252, 145] on input "email verplicht*" at bounding box center [326, 143] width 205 height 24
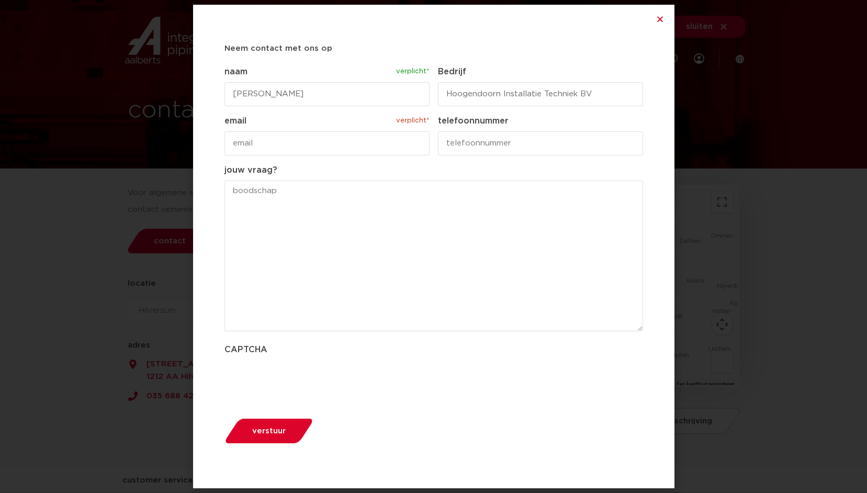
type input "info@hoogendoorninstallatie.nl"
click at [475, 149] on input "telefoonnummer" at bounding box center [540, 143] width 205 height 24
type input "06-53442837"
click at [260, 189] on textarea "jouw vraag?" at bounding box center [433, 255] width 418 height 151
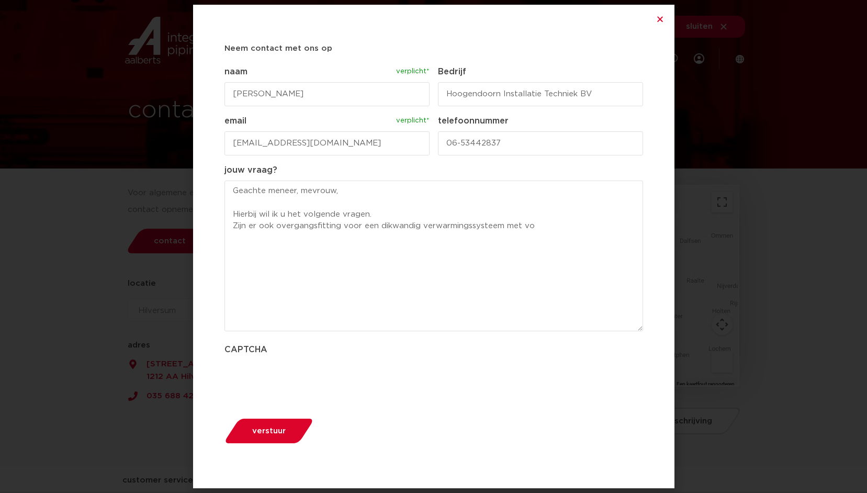
click at [341, 223] on textarea "Geachte meneer, mevrouw, Hierbij wil ik u het volgende vragen. Zijn er ook over…" at bounding box center [433, 255] width 418 height 151
click at [471, 228] on textarea "Geachte meneer, mevrouw, Hierbij wil ik u het volgende vragen. Zijn er ook over…" at bounding box center [433, 255] width 418 height 151
click at [610, 225] on textarea "Geachte meneer, mevrouw, Hierbij wil ik u het volgende vragen. Zijn er ook over…" at bounding box center [433, 255] width 418 height 151
drag, startPoint x: 492, startPoint y: 224, endPoint x: 429, endPoint y: 224, distance: 62.2
click at [429, 224] on textarea "Geachte meneer, mevrouw, Hierbij wil ik u het volgende vragen. Zijn er ook over…" at bounding box center [433, 255] width 418 height 151
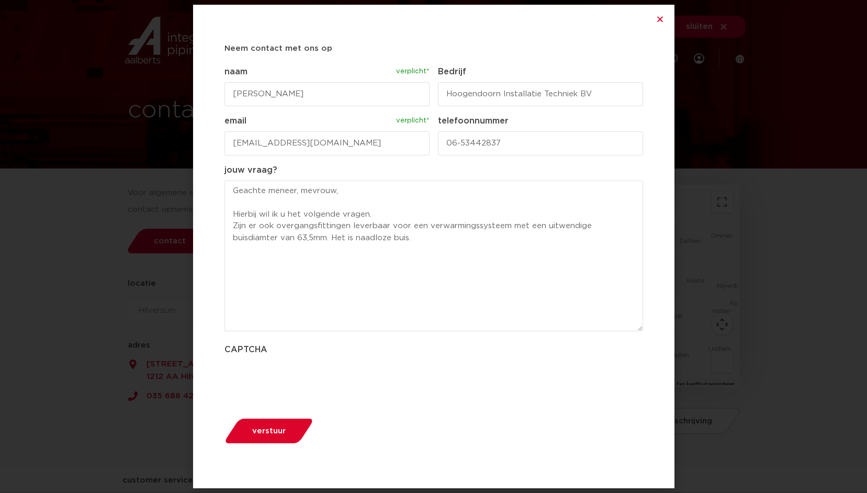
click at [511, 228] on textarea "Geachte meneer, mevrouw, Hierbij wil ik u het volgende vragen. Zijn er ook over…" at bounding box center [433, 255] width 418 height 151
paste textarea "dikwandig stalen"
click at [514, 225] on textarea "Geachte meneer, mevrouw, Hierbij wil ik u het volgende vragen. Zijn er ook over…" at bounding box center [433, 255] width 418 height 151
click at [593, 228] on textarea "Geachte meneer, mevrouw, Hierbij wil ik u het volgende vragen. Zijn er ook over…" at bounding box center [433, 255] width 418 height 151
click at [330, 237] on textarea "Geachte meneer, mevrouw, Hierbij wil ik u het volgende vragen. Zijn er ook over…" at bounding box center [433, 255] width 418 height 151
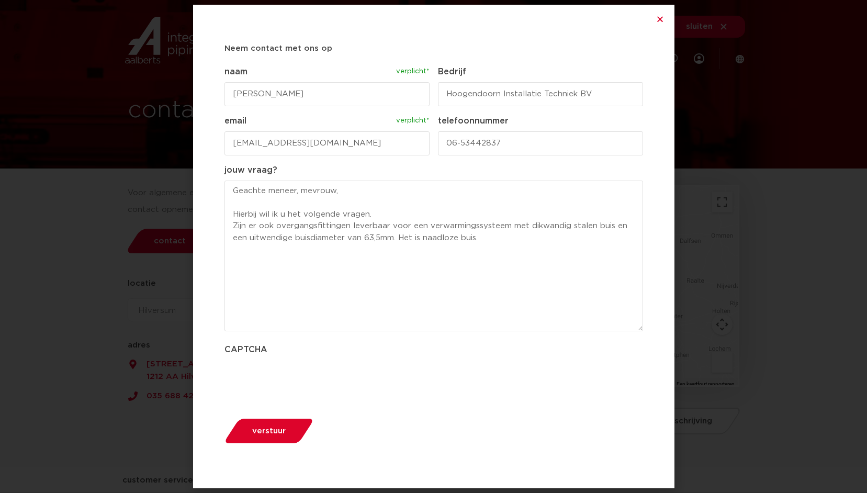
click at [489, 240] on textarea "Geachte meneer, mevrouw, Hierbij wil ik u het volgende vragen. Zijn er ook over…" at bounding box center [433, 255] width 418 height 151
click at [395, 240] on textarea "Geachte meneer, mevrouw, Hierbij wil ik u het volgende vragen. Zijn er ook over…" at bounding box center [433, 255] width 418 height 151
type textarea "Geachte meneer, mevrouw, Hierbij wil ik u het volgende vragen. Zijn er ook over…"
click at [266, 432] on span "verstuur" at bounding box center [268, 431] width 33 height 8
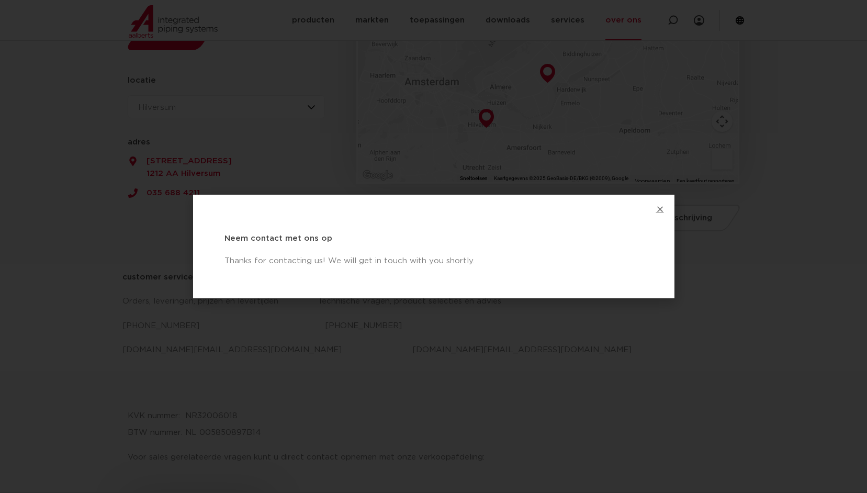
click at [656, 209] on icon "Close" at bounding box center [660, 209] width 8 height 8
